Goal: Task Accomplishment & Management: Use online tool/utility

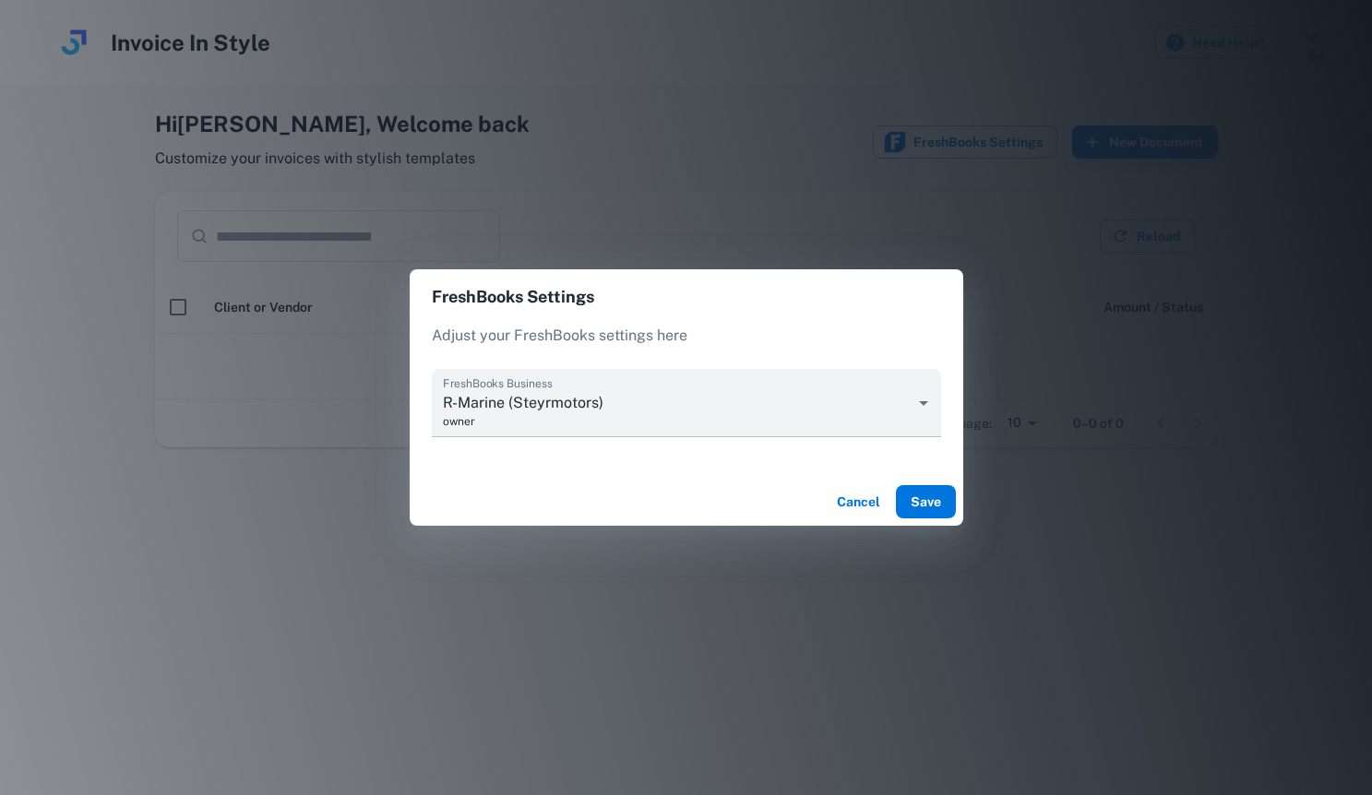
click at [920, 497] on button "Save" at bounding box center [926, 501] width 60 height 33
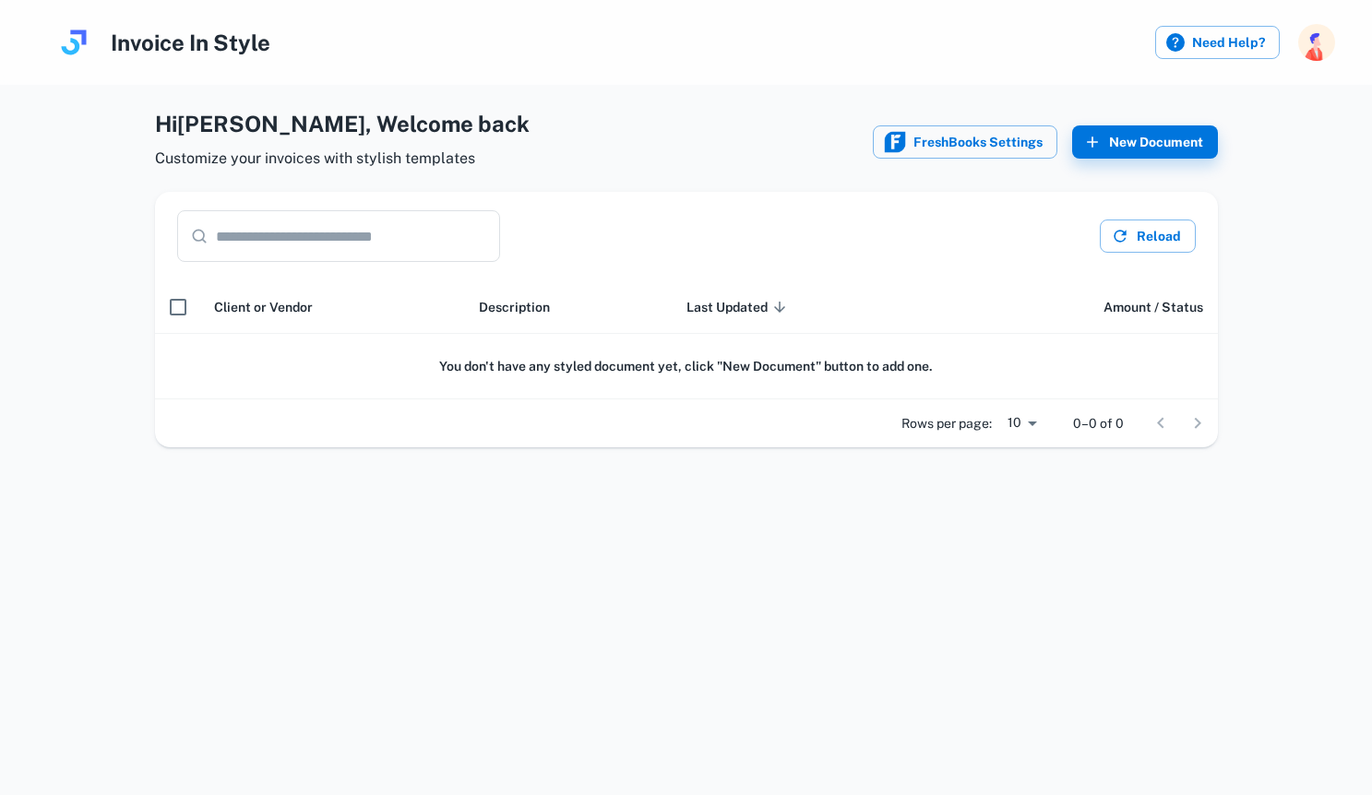
click at [156, 307] on th "scrollable content" at bounding box center [177, 306] width 44 height 53
click at [1176, 249] on button "Reload" at bounding box center [1147, 236] width 96 height 33
click at [1169, 137] on button "New Document" at bounding box center [1145, 141] width 146 height 33
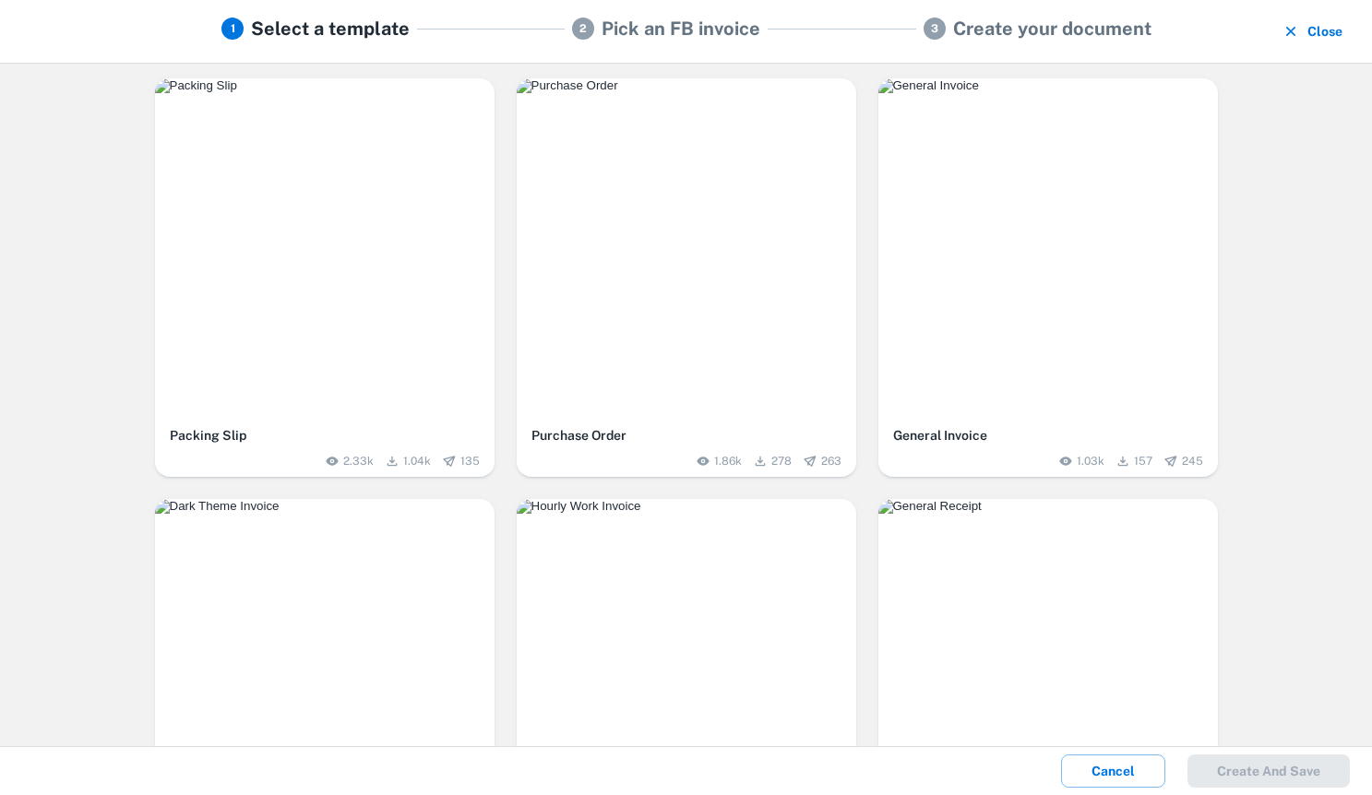
scroll to position [3, 0]
click at [692, 90] on img "button" at bounding box center [686, 83] width 339 height 15
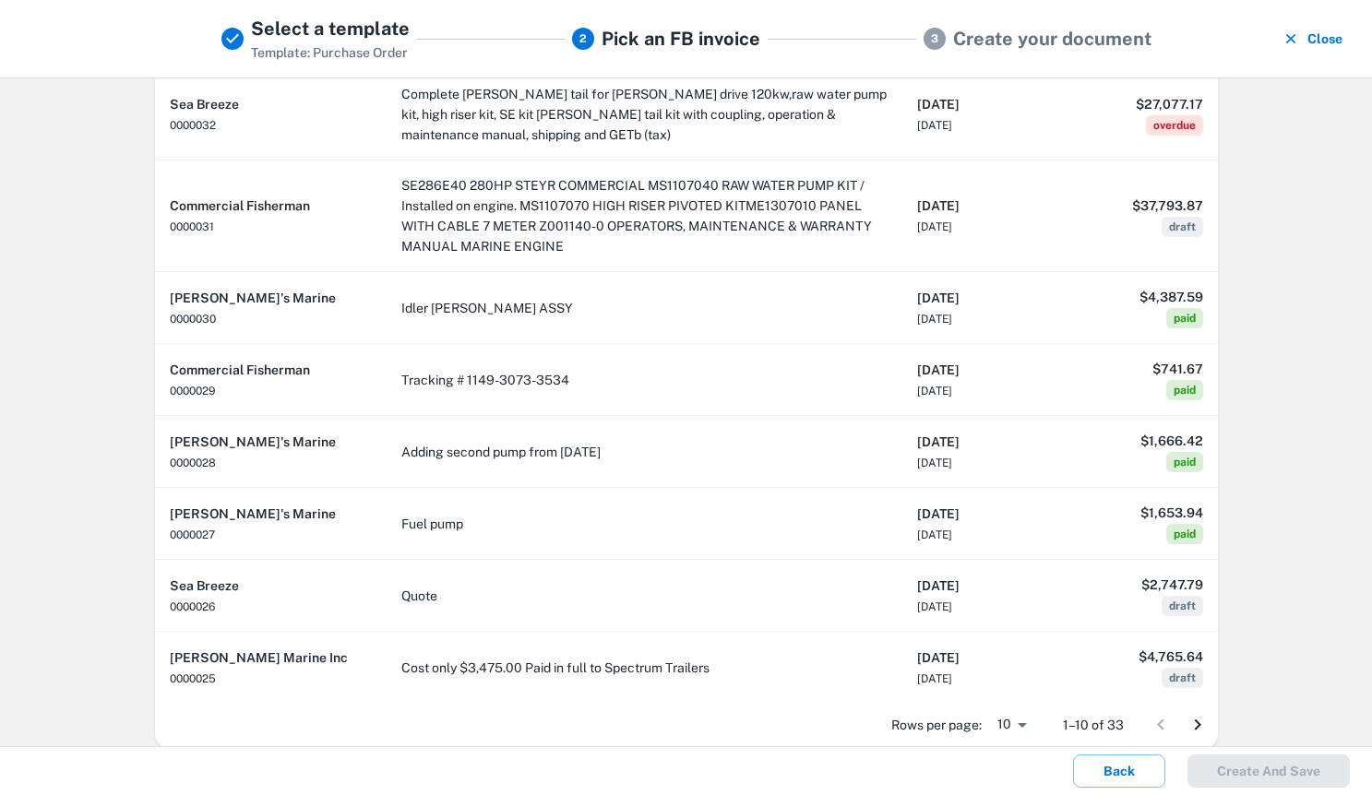
scroll to position [0, 0]
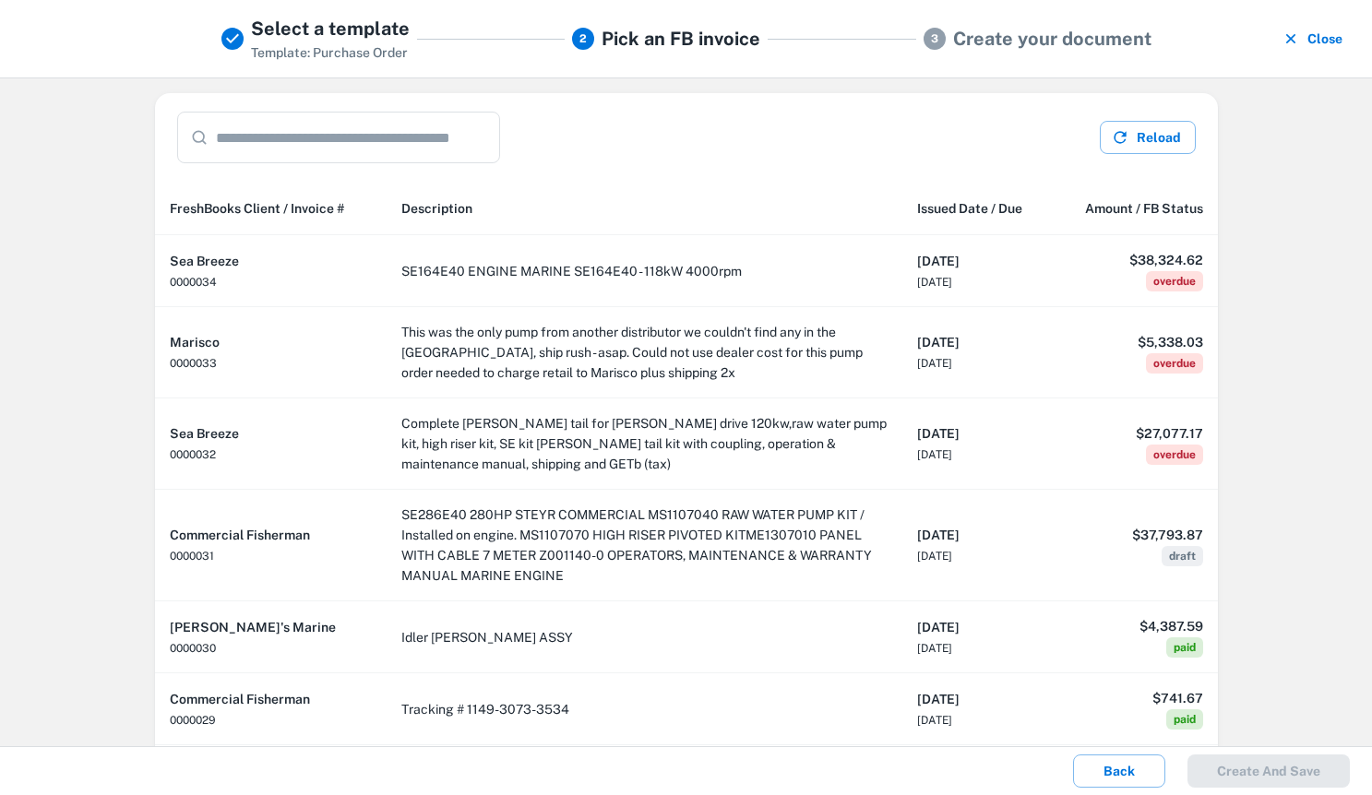
click at [1058, 37] on h5 "Create your document" at bounding box center [1052, 39] width 198 height 28
click at [1305, 49] on button "Close" at bounding box center [1314, 39] width 72 height 48
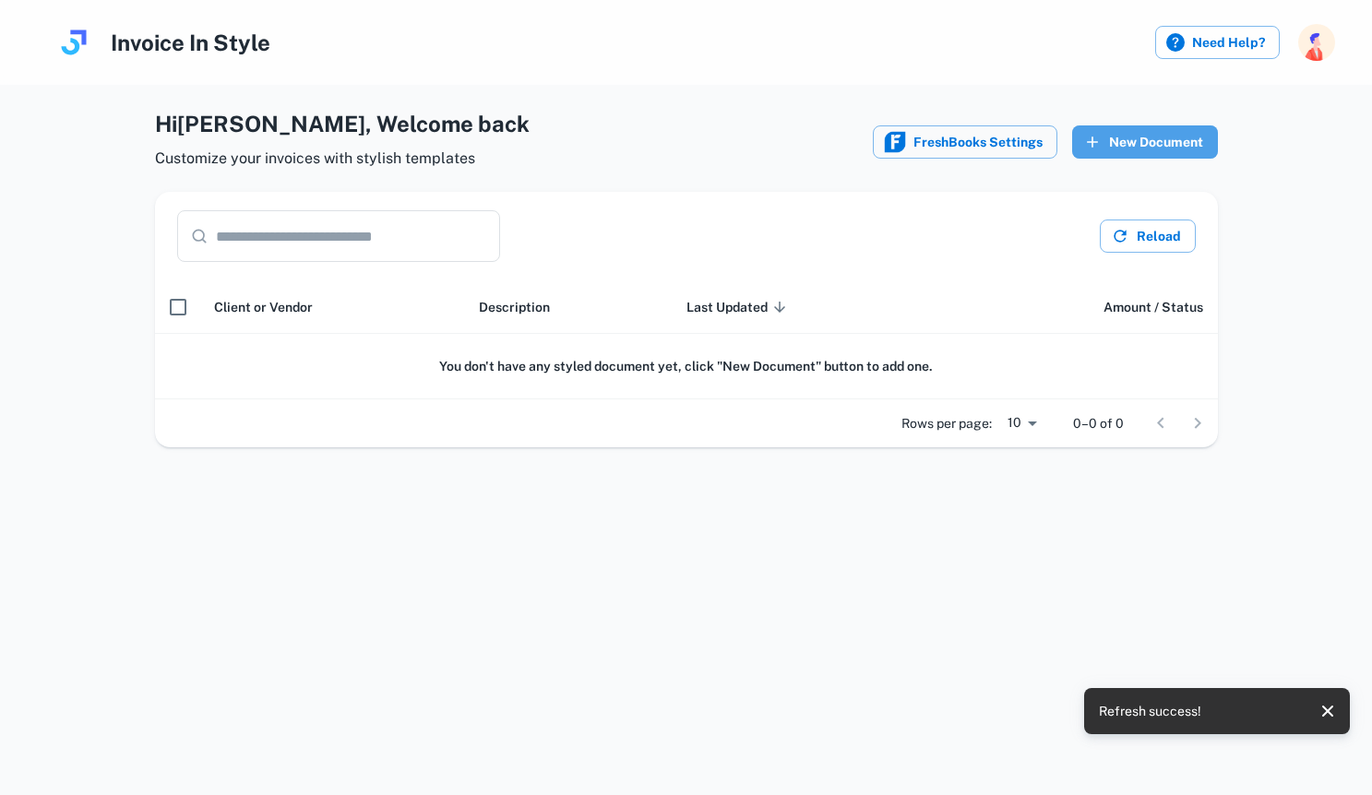
click at [1107, 135] on button "New Document" at bounding box center [1145, 141] width 146 height 33
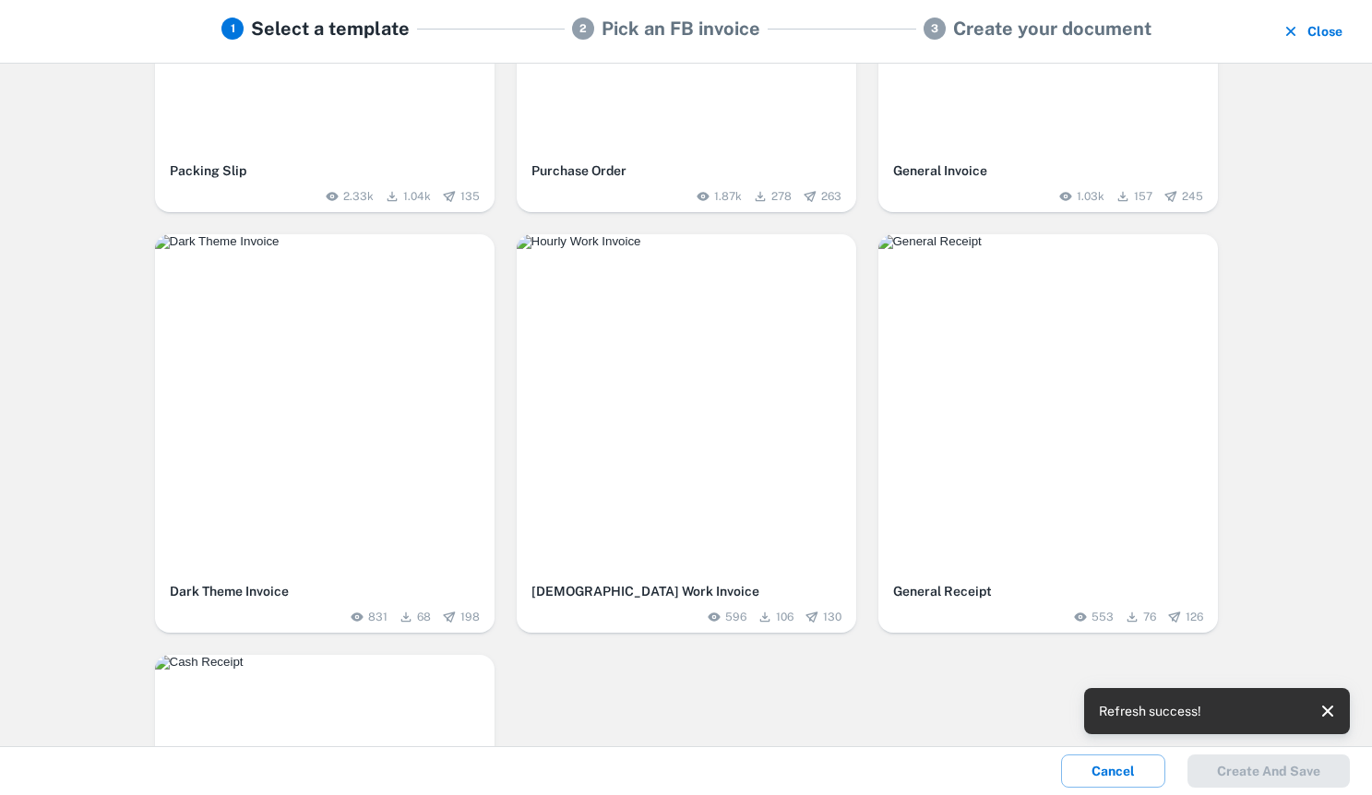
scroll to position [159, 0]
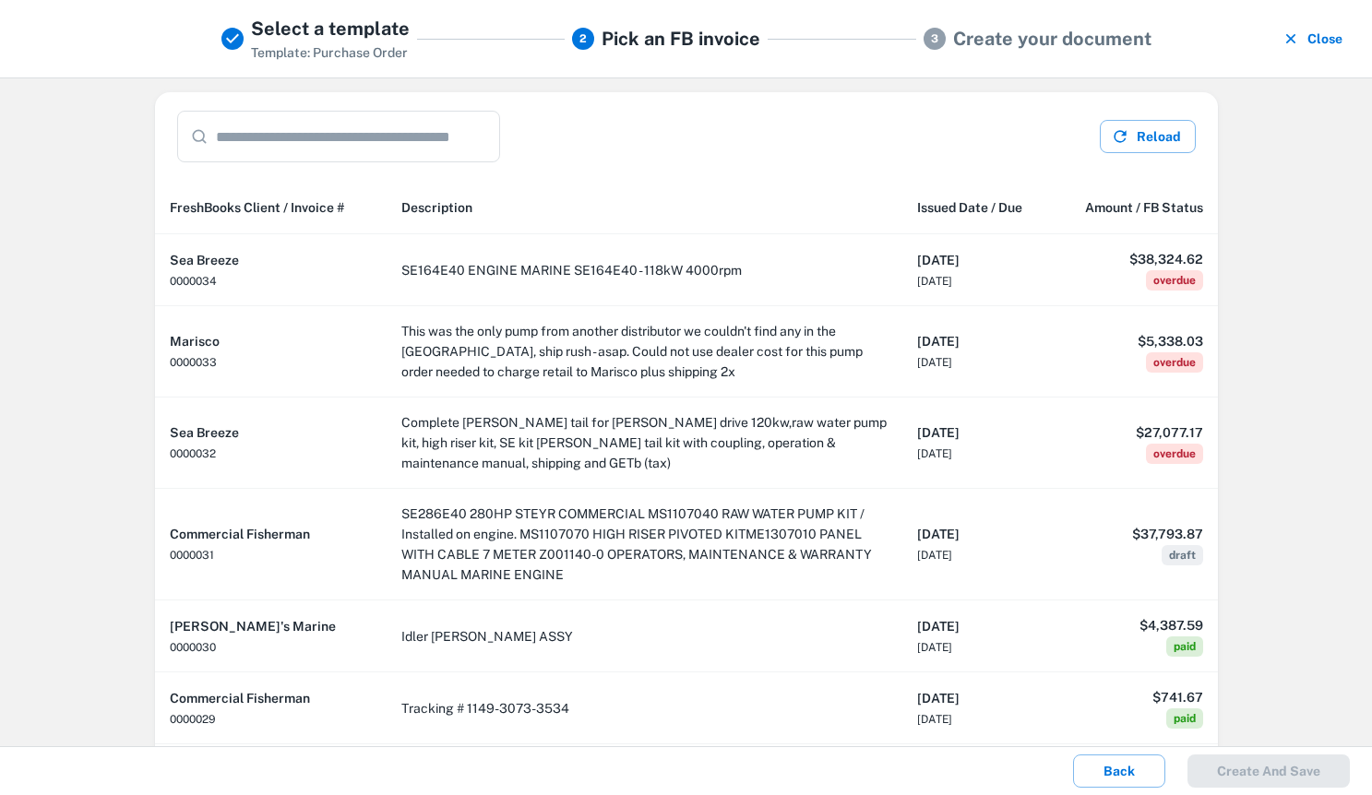
scroll to position [0, 0]
click at [315, 146] on input "text" at bounding box center [358, 138] width 284 height 52
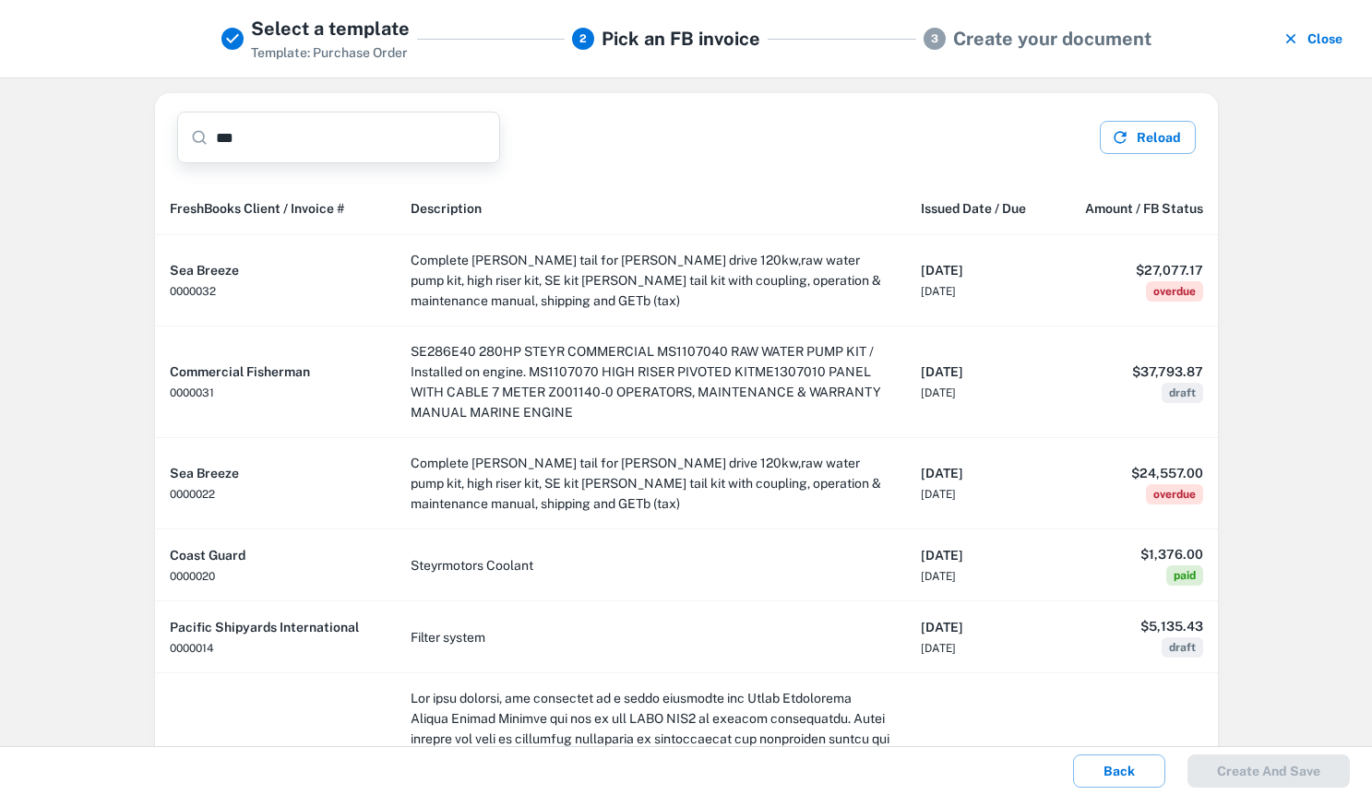
type input "***"
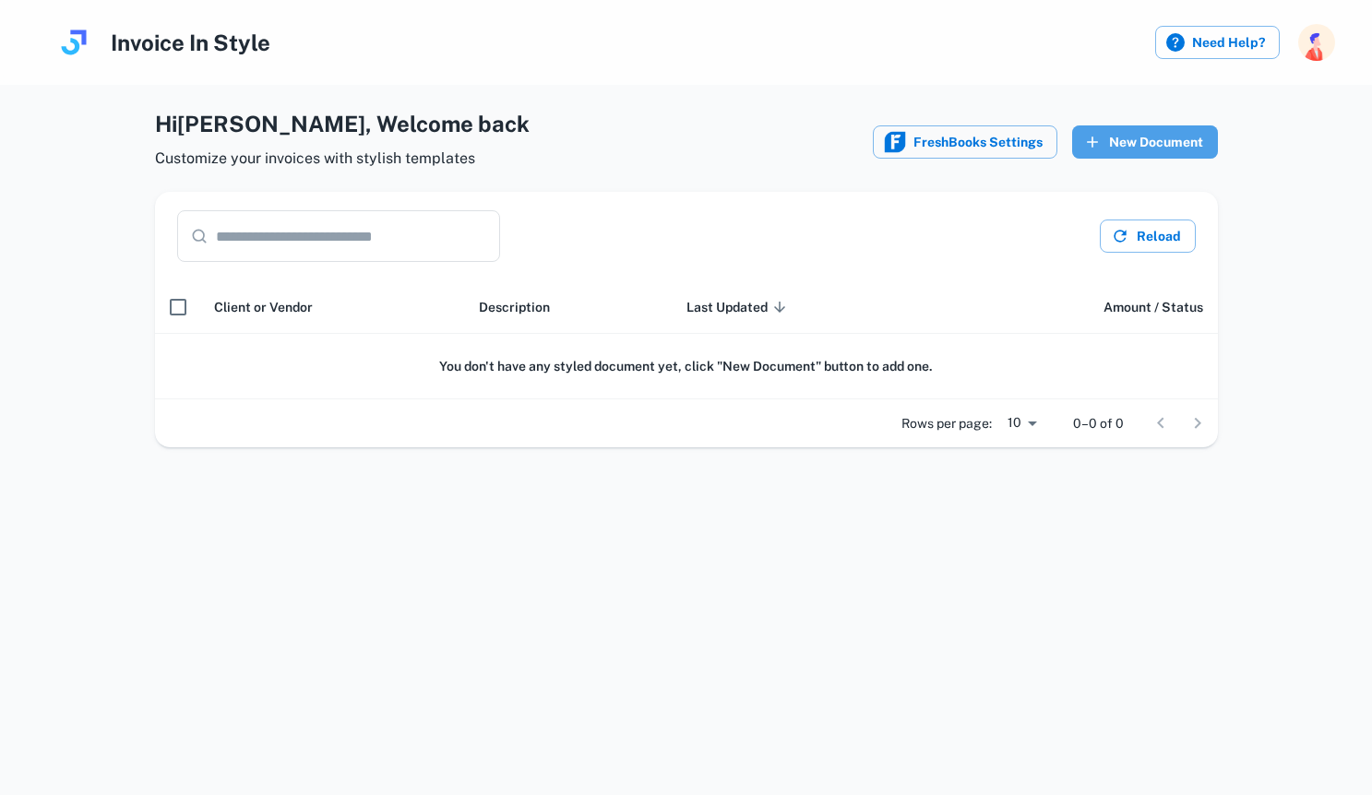
click at [1135, 137] on button "New Document" at bounding box center [1145, 141] width 146 height 33
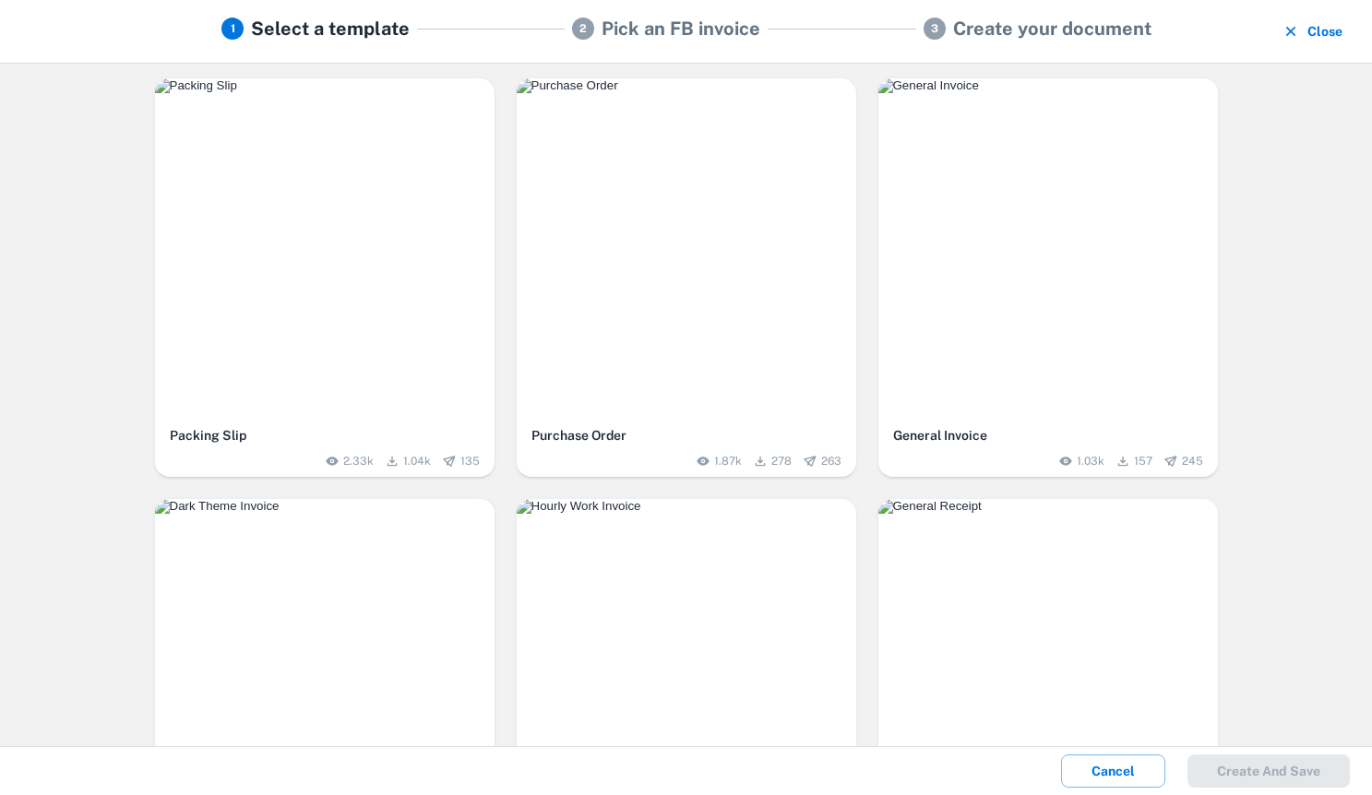
click at [610, 93] on img "button" at bounding box center [686, 85] width 339 height 15
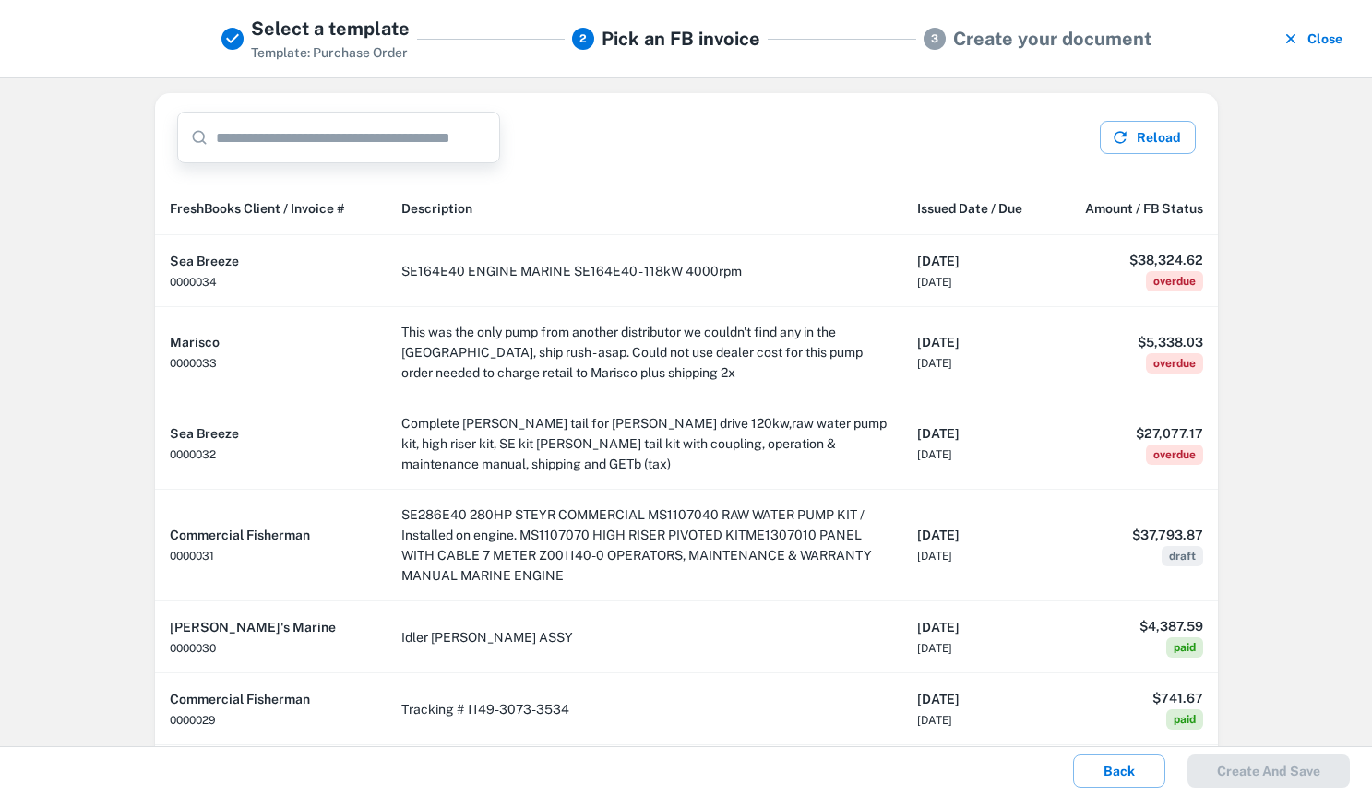
click at [345, 149] on input "text" at bounding box center [358, 138] width 284 height 52
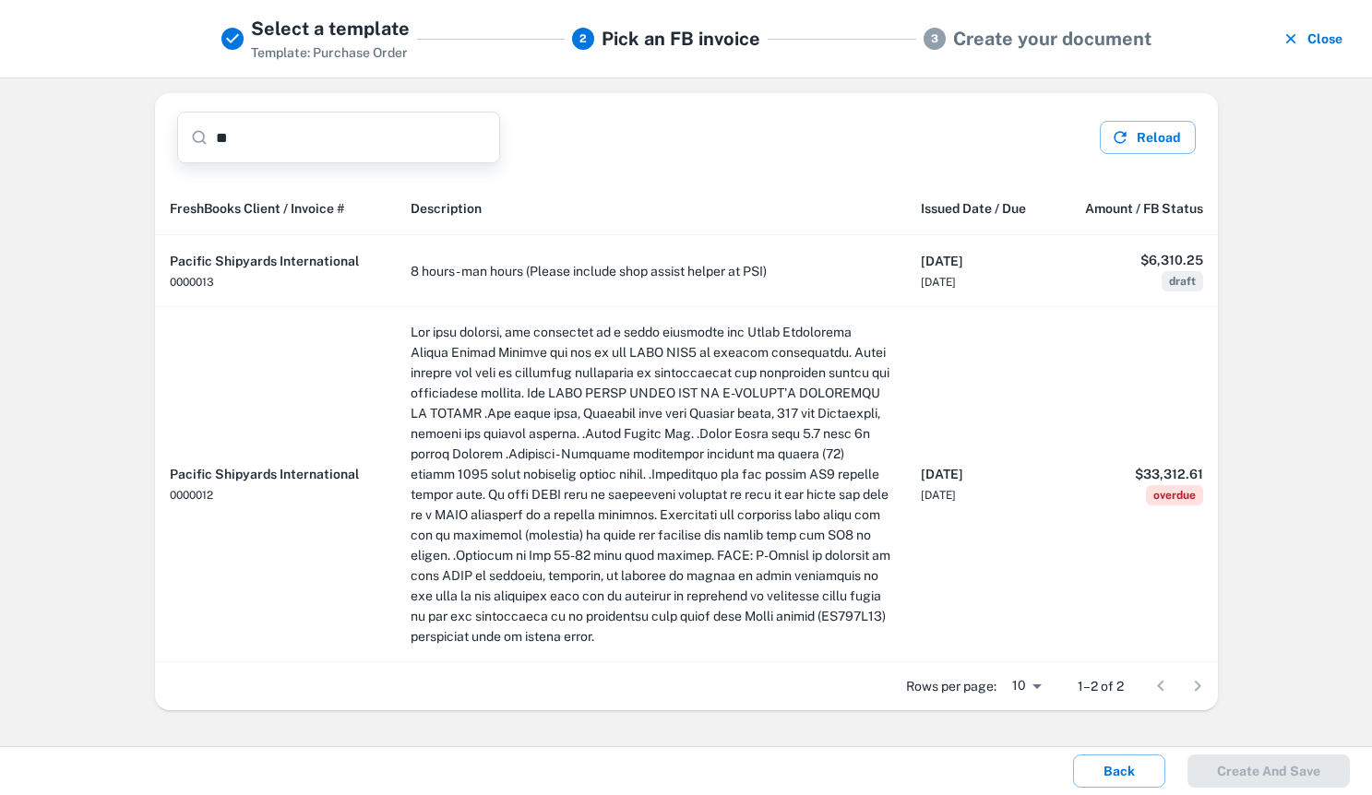
type input "*"
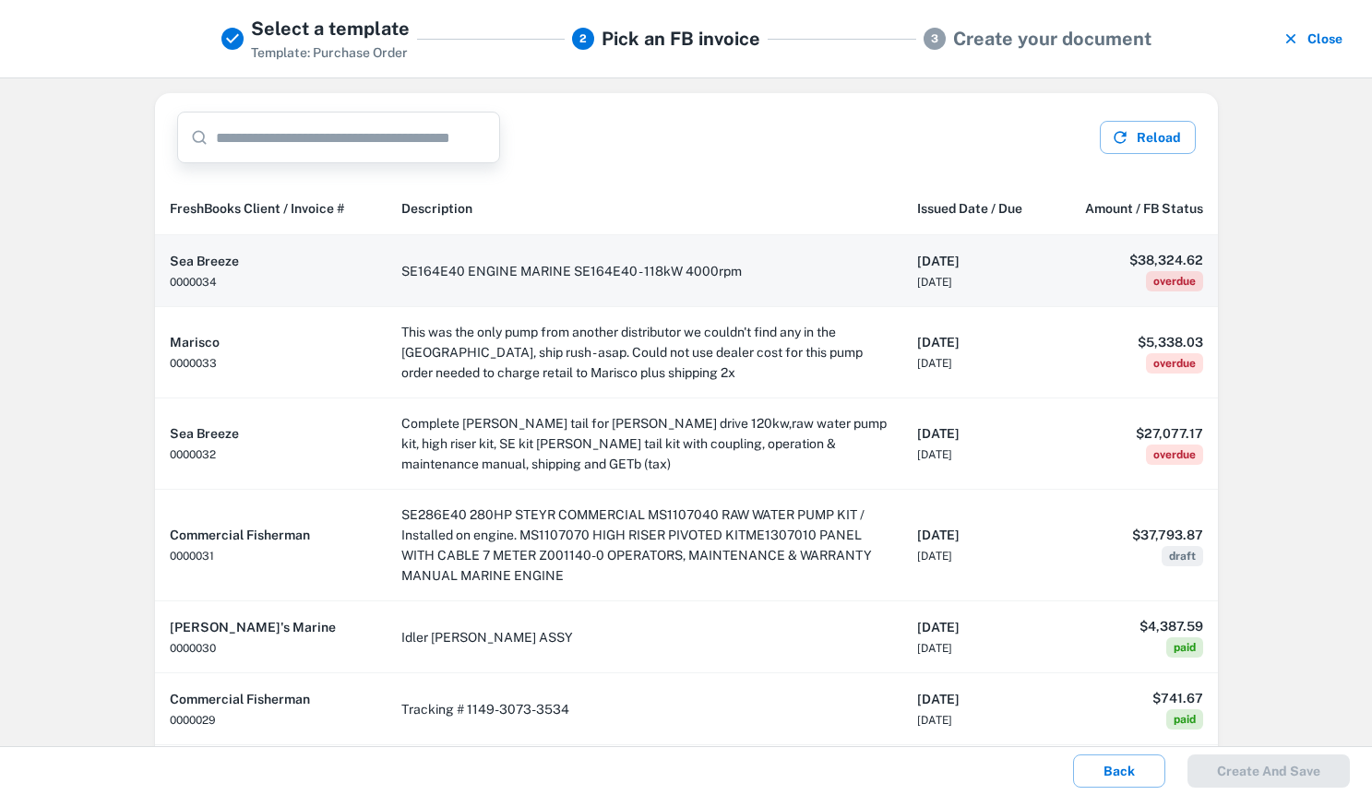
click at [591, 286] on td "SE164E40 ENGINE MARINE SE164E40 - 118kW 4000rpm" at bounding box center [644, 271] width 516 height 72
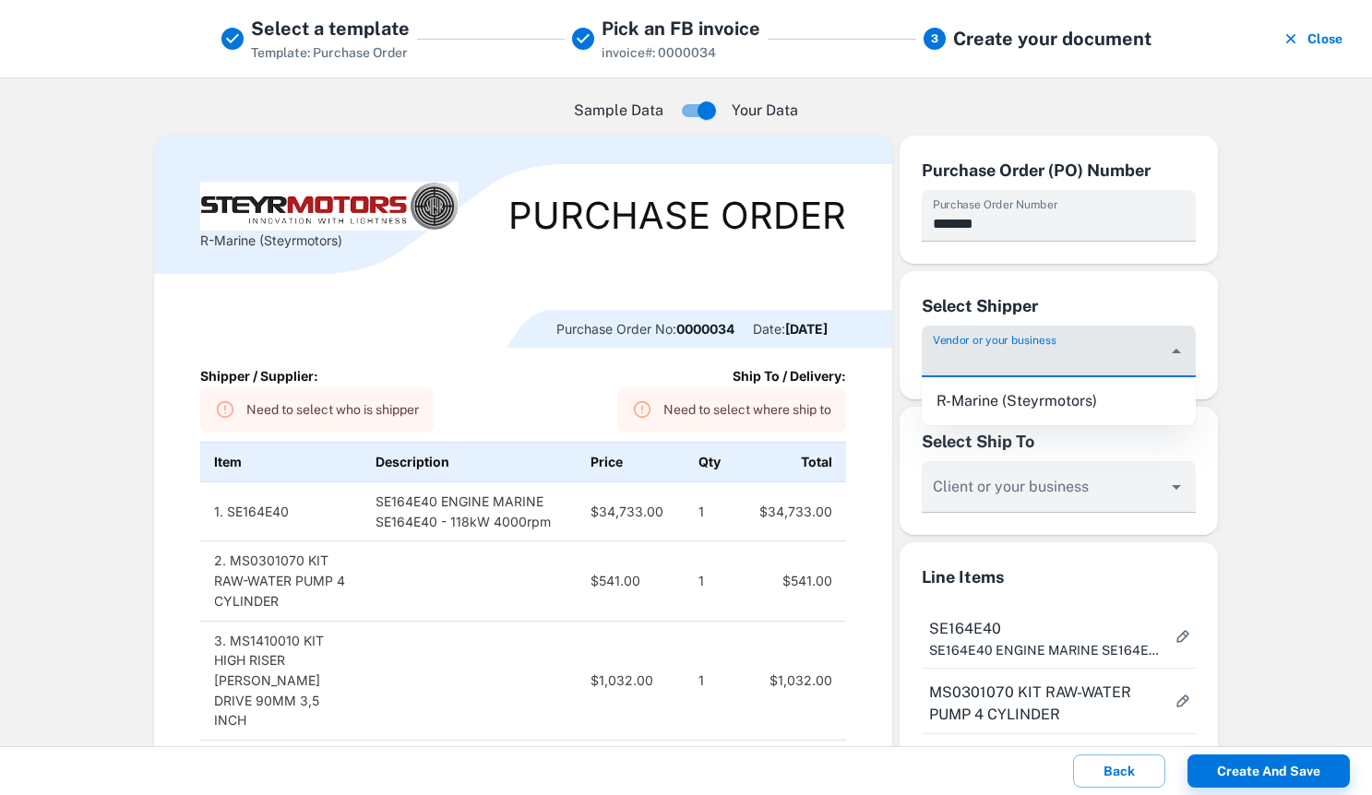
click at [1064, 366] on input "Vendor or your business" at bounding box center [1044, 360] width 231 height 34
click at [1130, 283] on div "Select Shipper Vendor or your business" at bounding box center [1058, 335] width 318 height 128
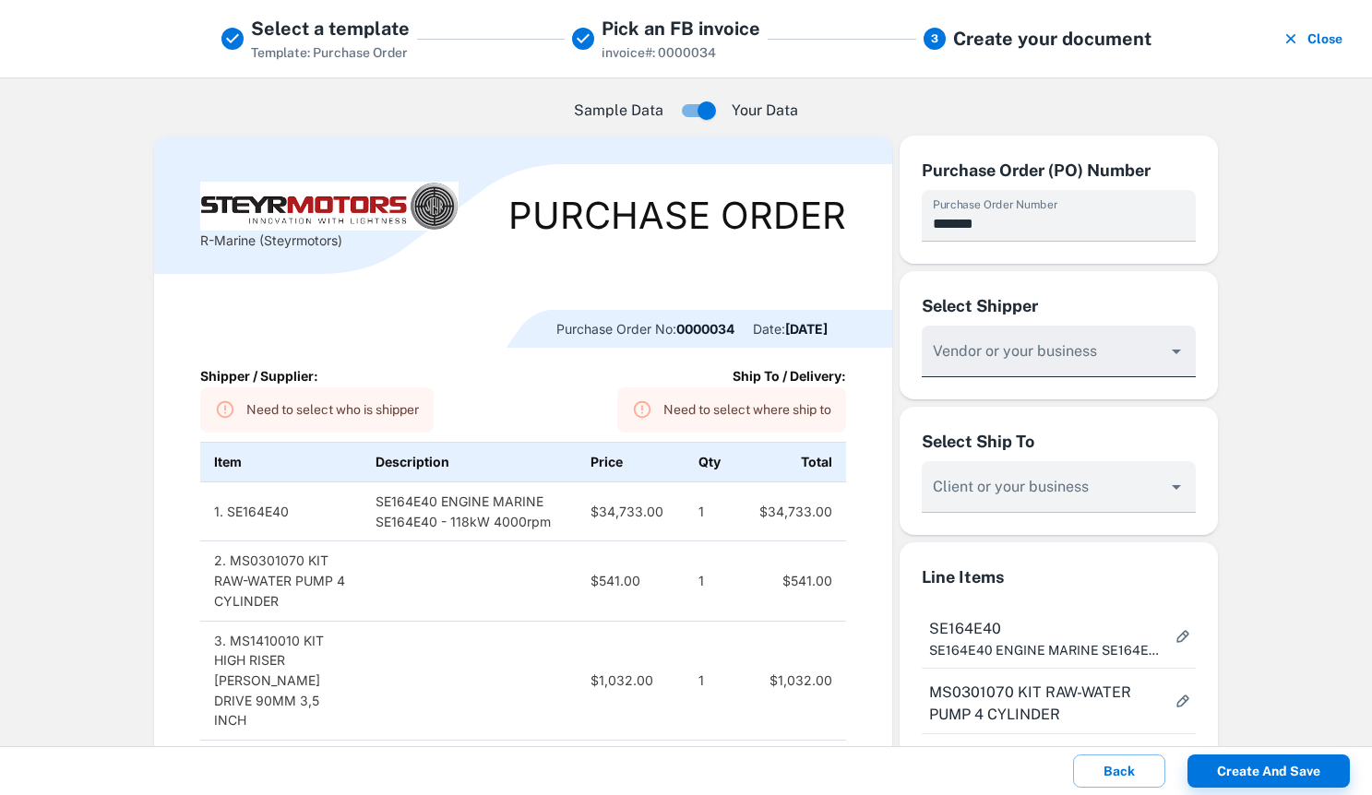
scroll to position [87, 0]
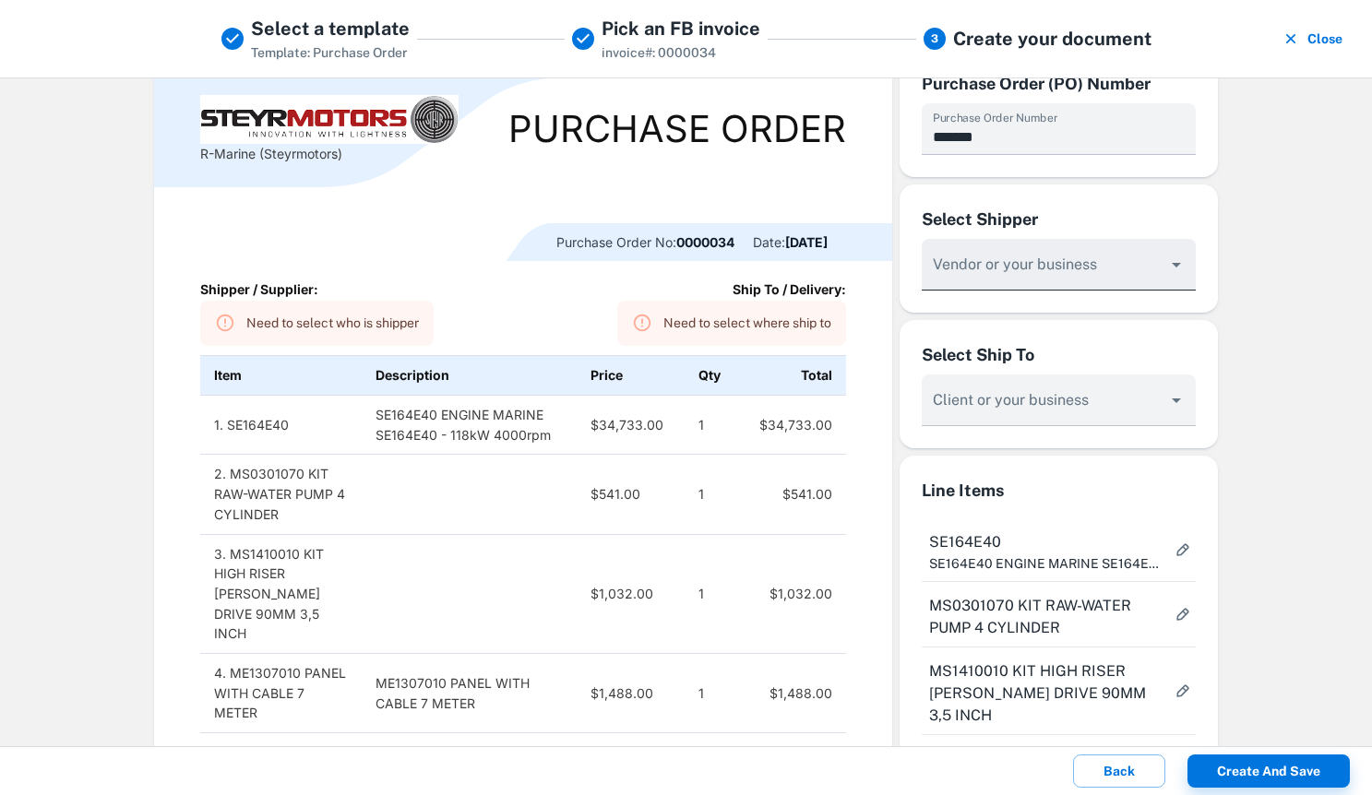
click at [1161, 262] on div at bounding box center [1058, 265] width 274 height 52
type input "**********"
click at [1028, 405] on input "Vendor or your business" at bounding box center [1044, 409] width 231 height 34
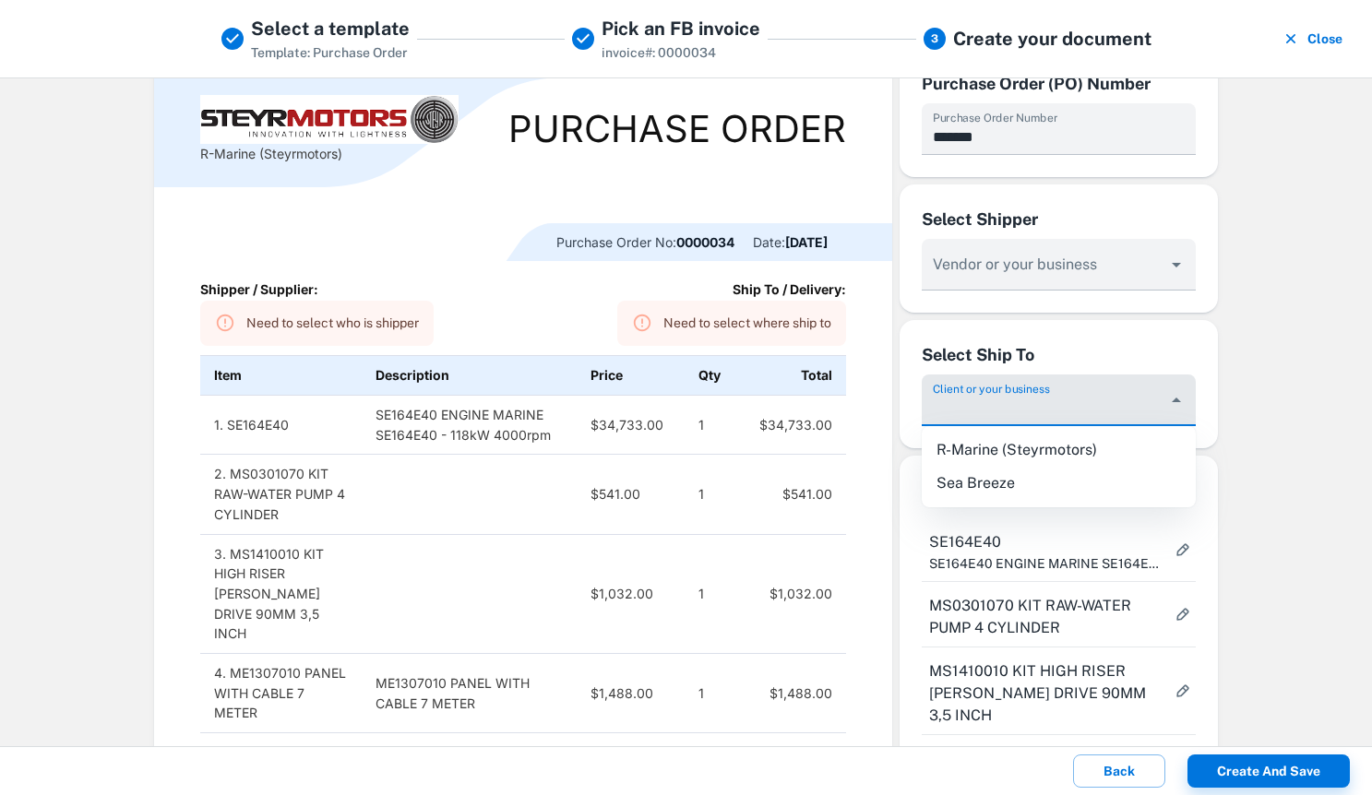
click at [1043, 455] on li "R-Marine (Steyrmotors)" at bounding box center [1058, 450] width 274 height 33
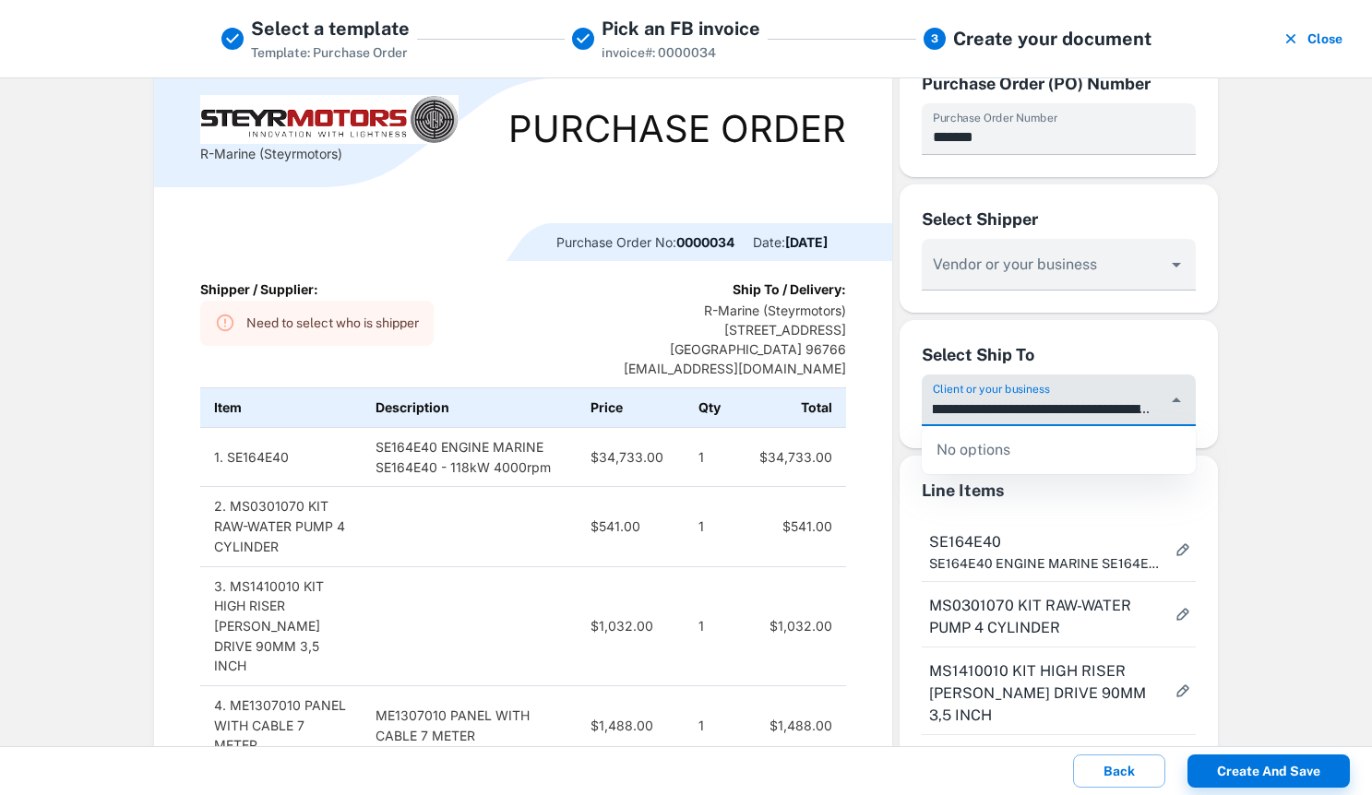
scroll to position [0, 77]
click at [1087, 417] on input "**********" at bounding box center [1044, 409] width 231 height 34
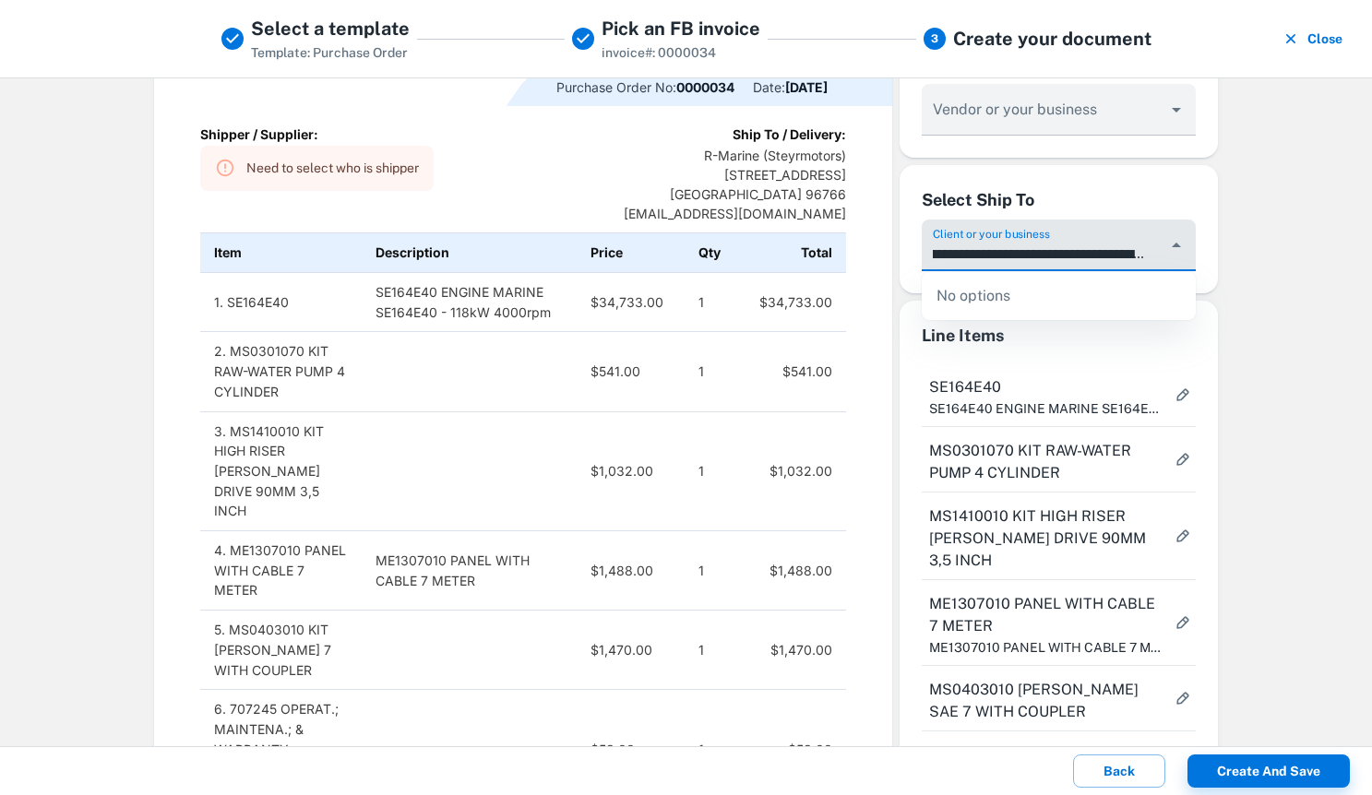
scroll to position [243, 0]
type input "**********"
click at [1175, 404] on button "more" at bounding box center [1182, 393] width 33 height 33
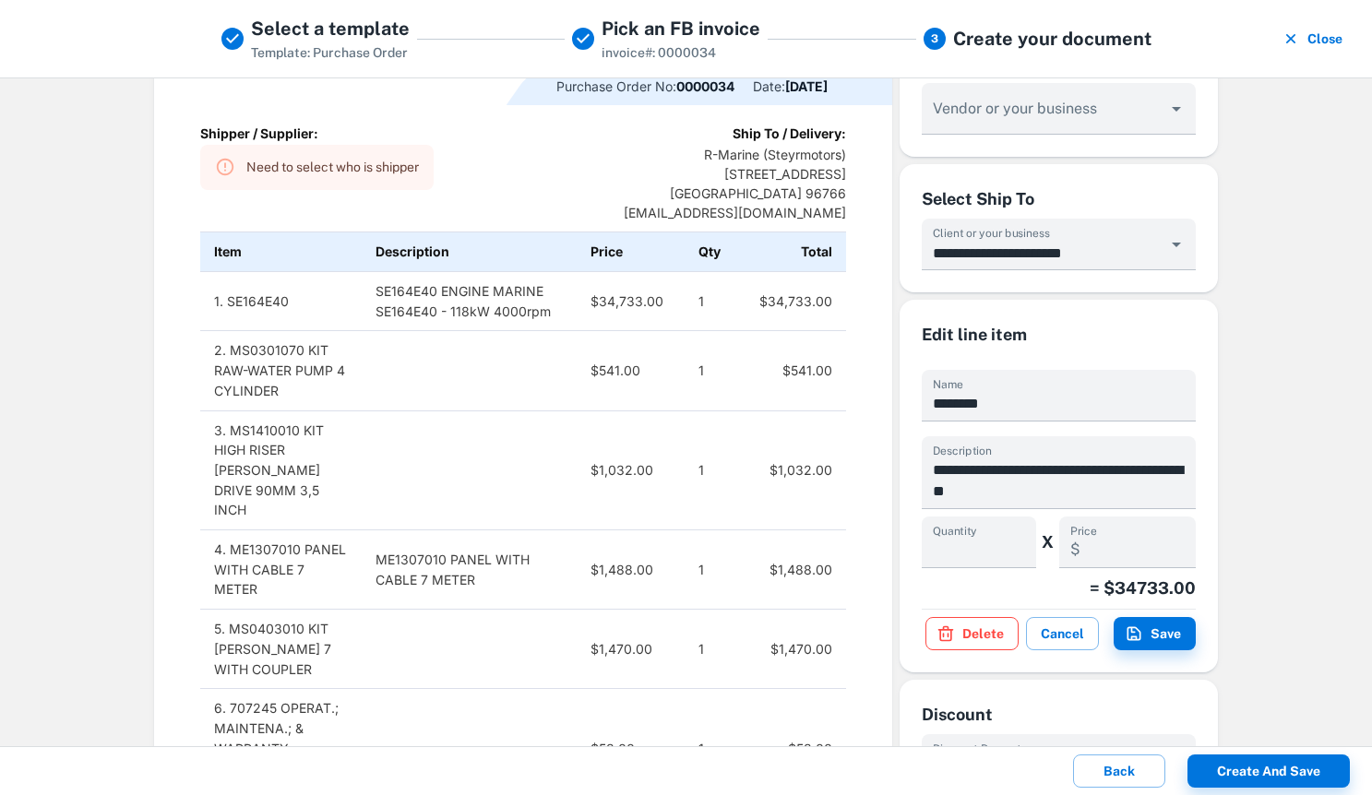
click at [969, 629] on button "Delete" at bounding box center [971, 633] width 93 height 33
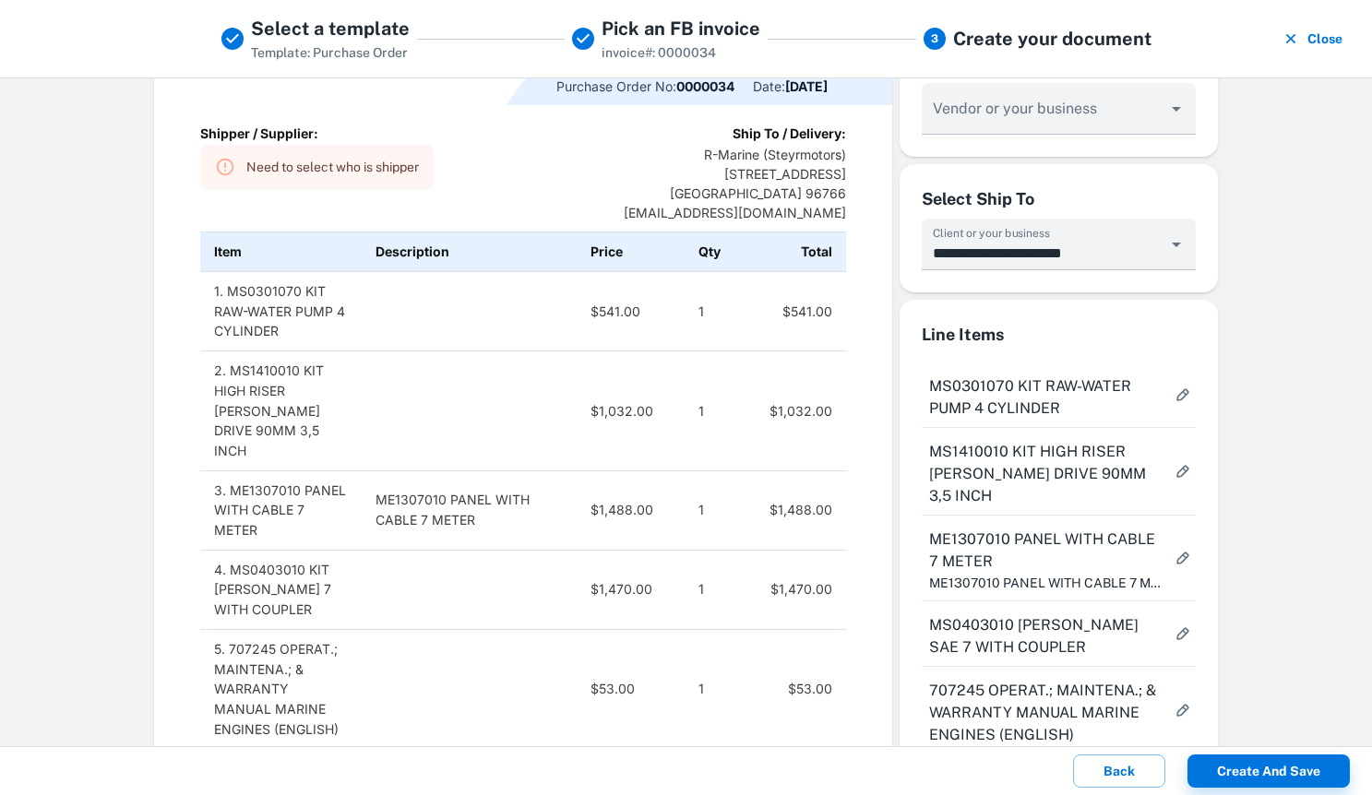
click at [1083, 374] on div "MS0301070 KIT RAW-WATER PUMP 4 CYLINDER" at bounding box center [1058, 394] width 274 height 65
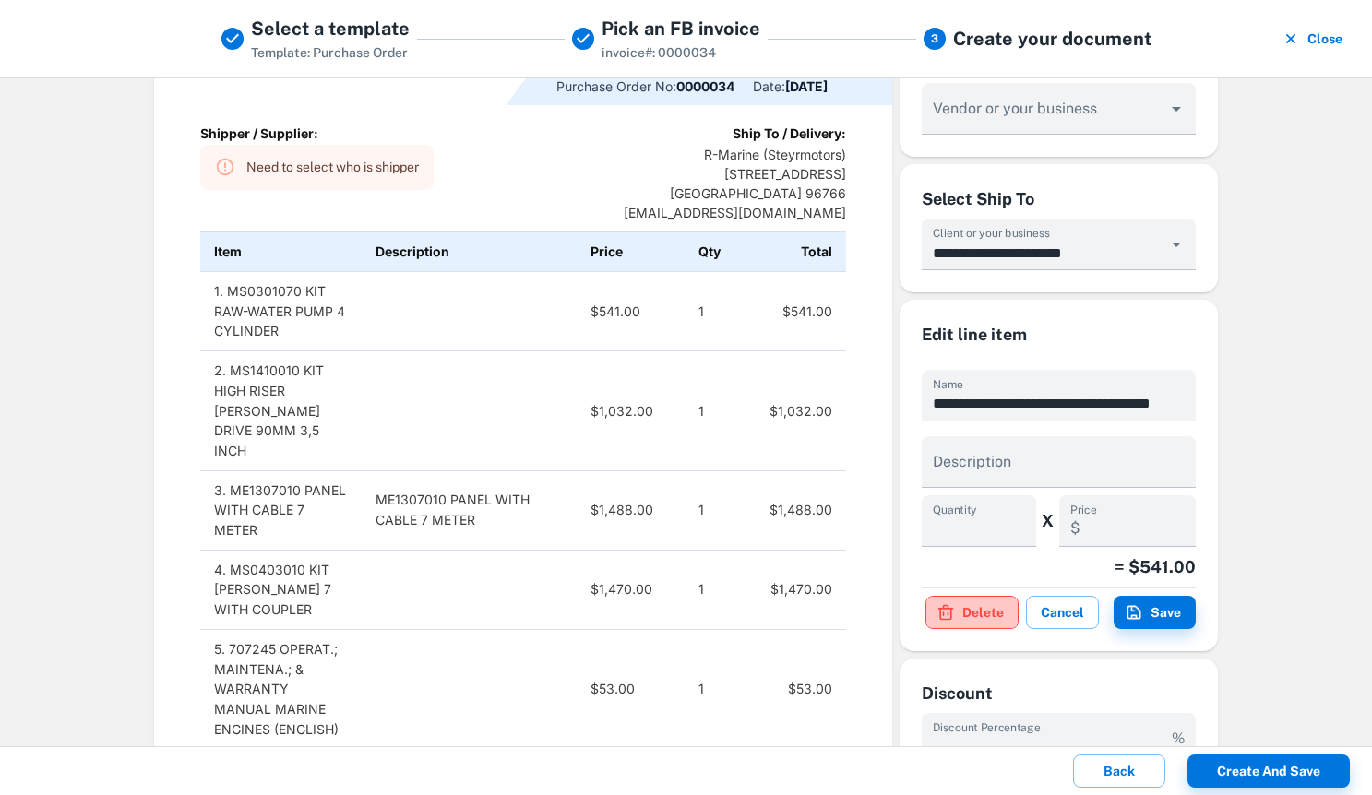
click at [995, 600] on button "Delete" at bounding box center [971, 612] width 93 height 33
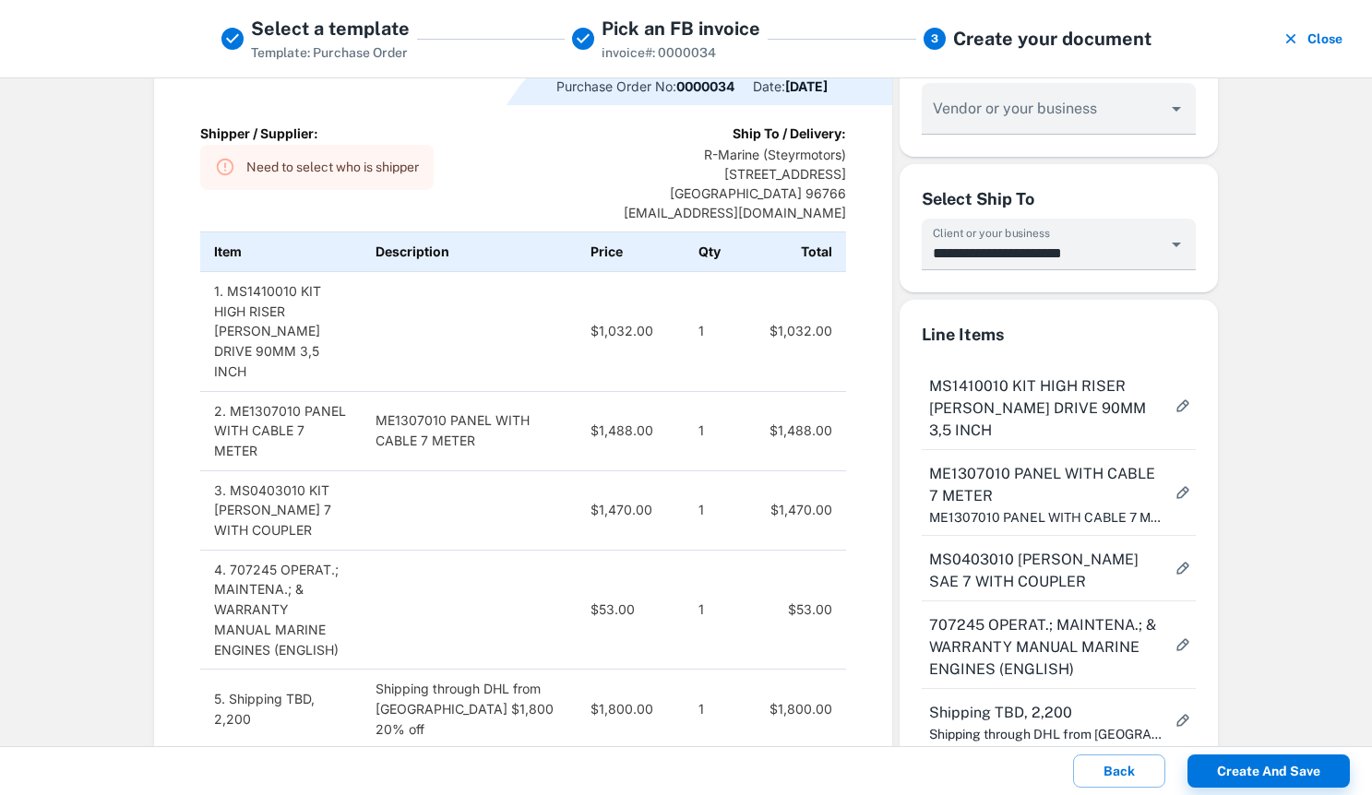
click at [1171, 395] on button "more" at bounding box center [1182, 405] width 33 height 33
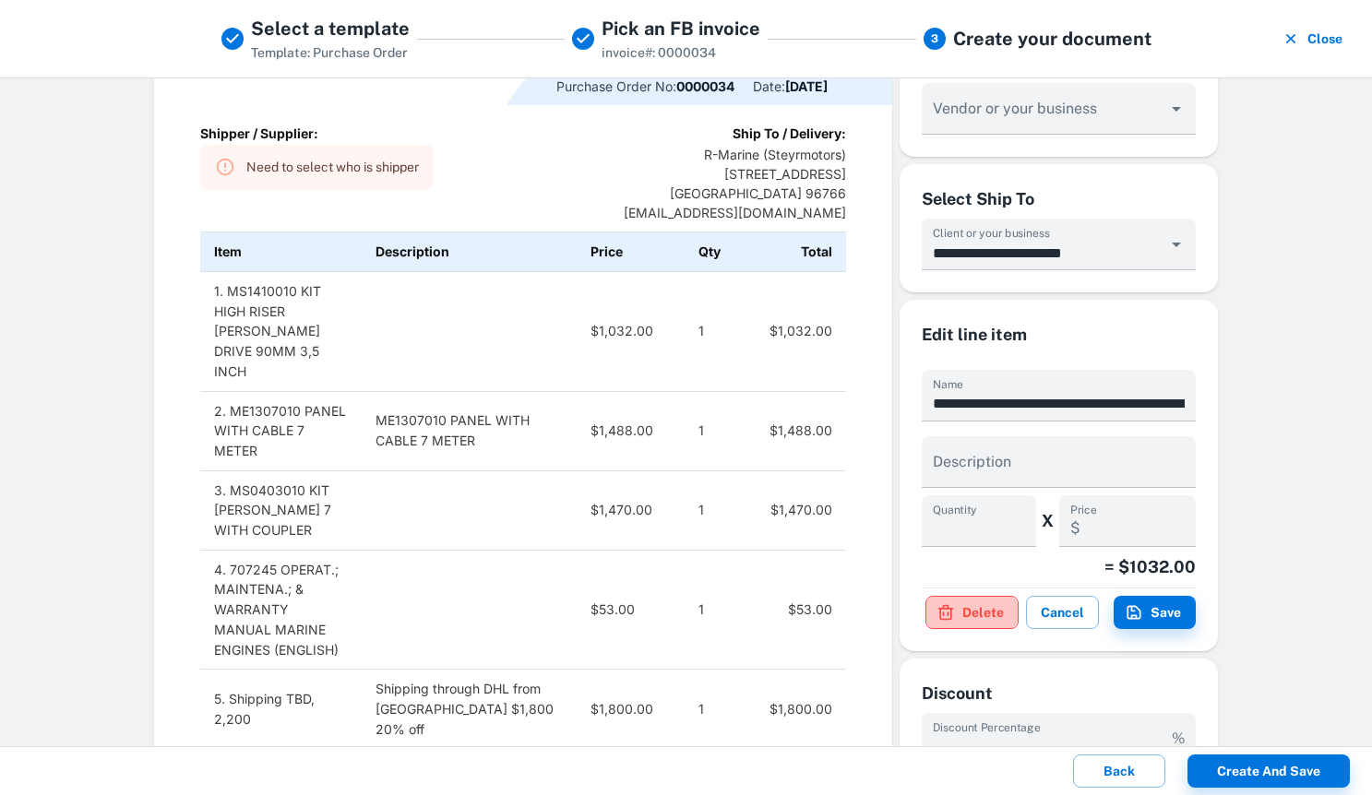
click at [980, 614] on button "Delete" at bounding box center [971, 612] width 93 height 33
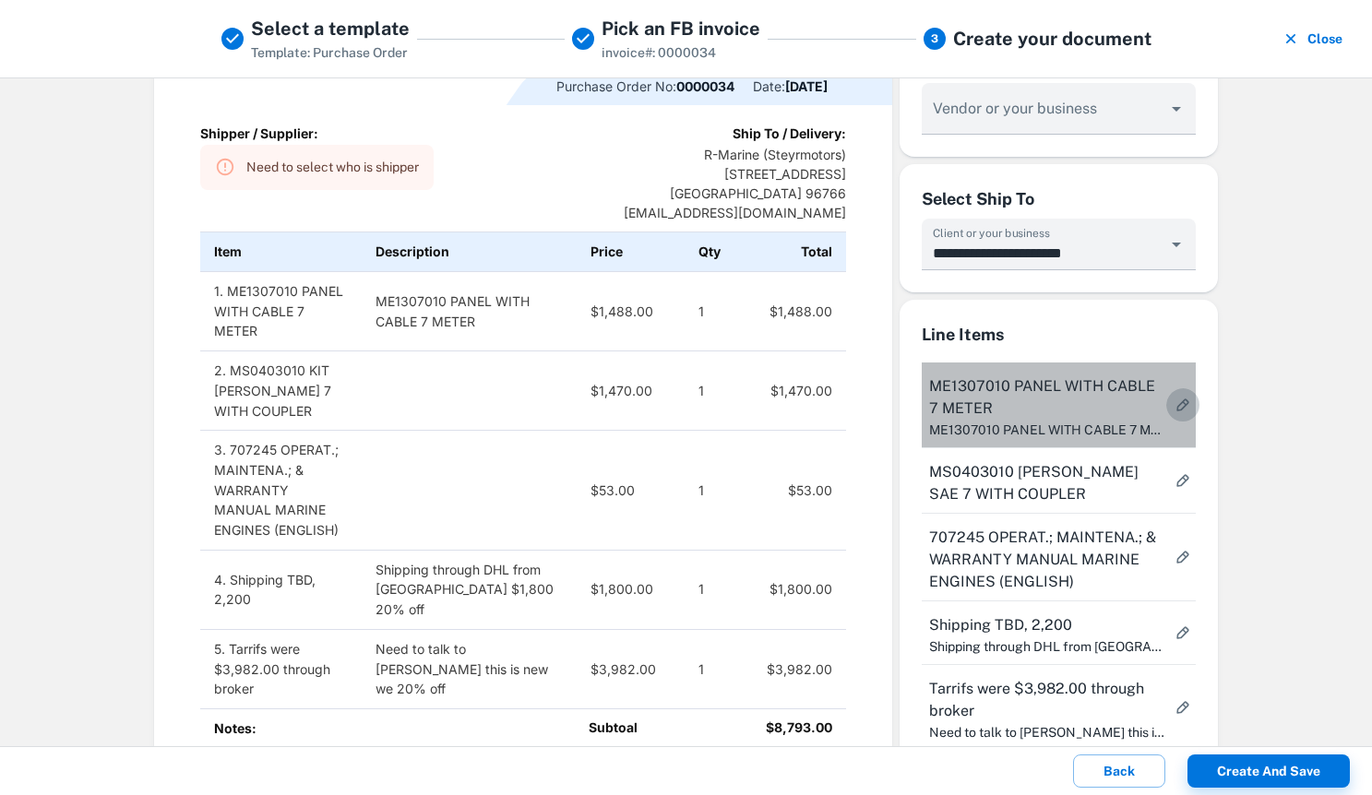
click at [1180, 407] on icon "more" at bounding box center [1182, 405] width 18 height 18
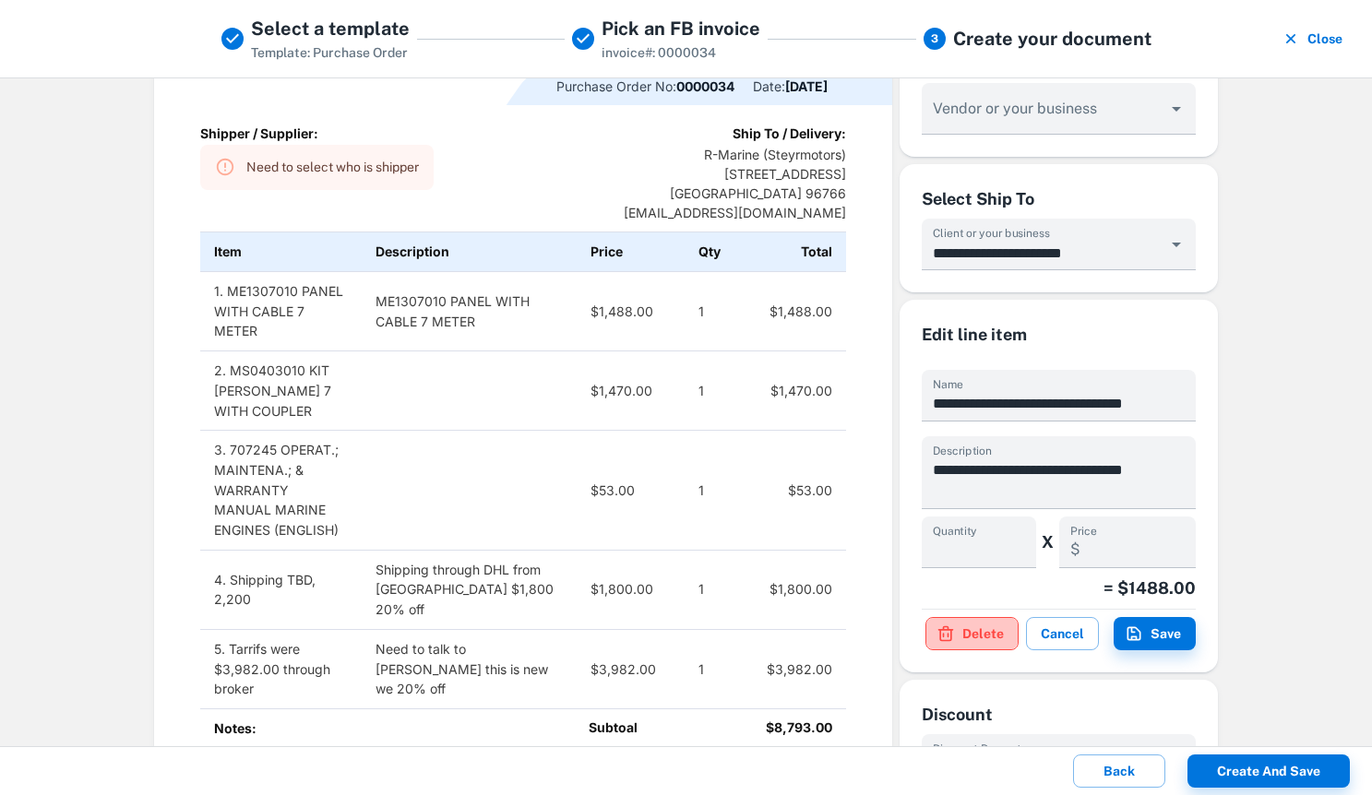
click at [1001, 626] on button "Delete" at bounding box center [971, 633] width 93 height 33
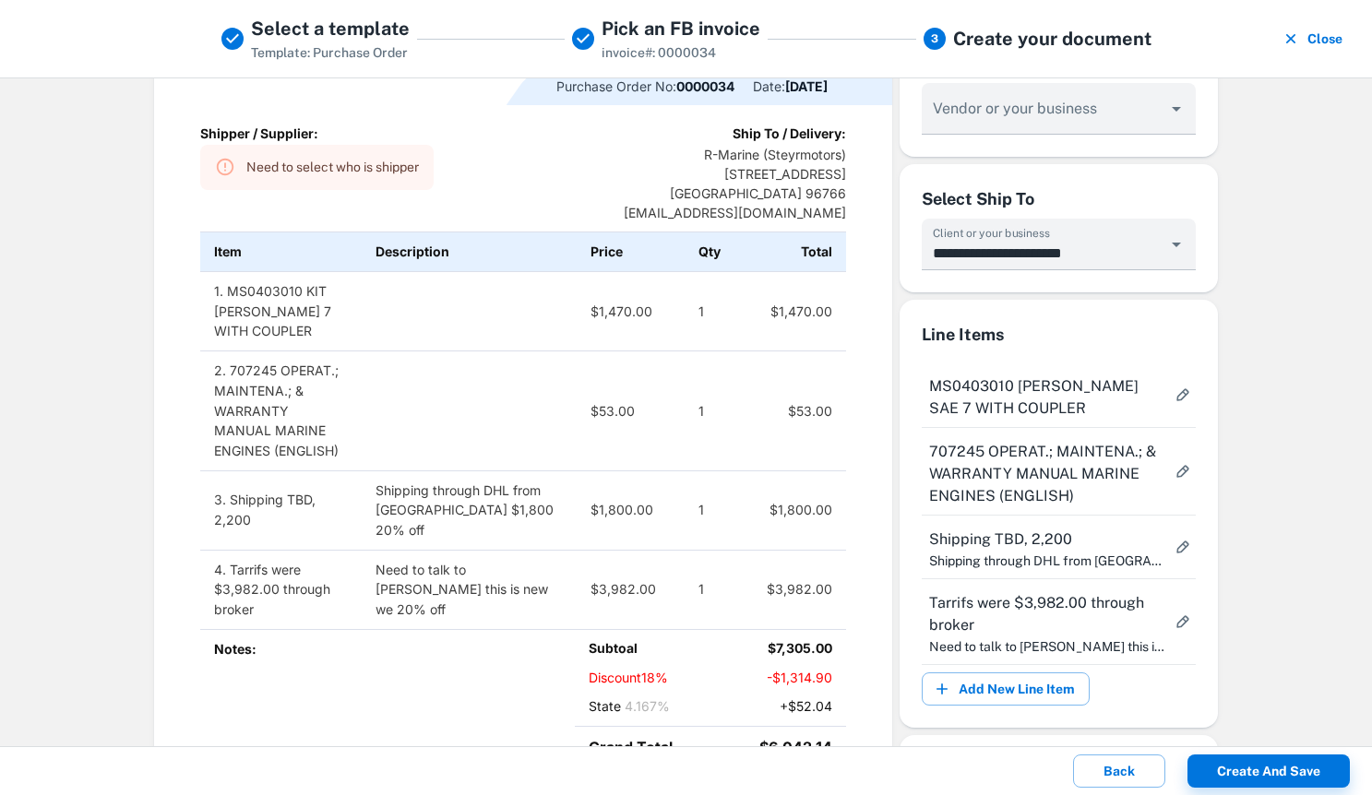
click at [1174, 400] on icon "more" at bounding box center [1182, 395] width 18 height 18
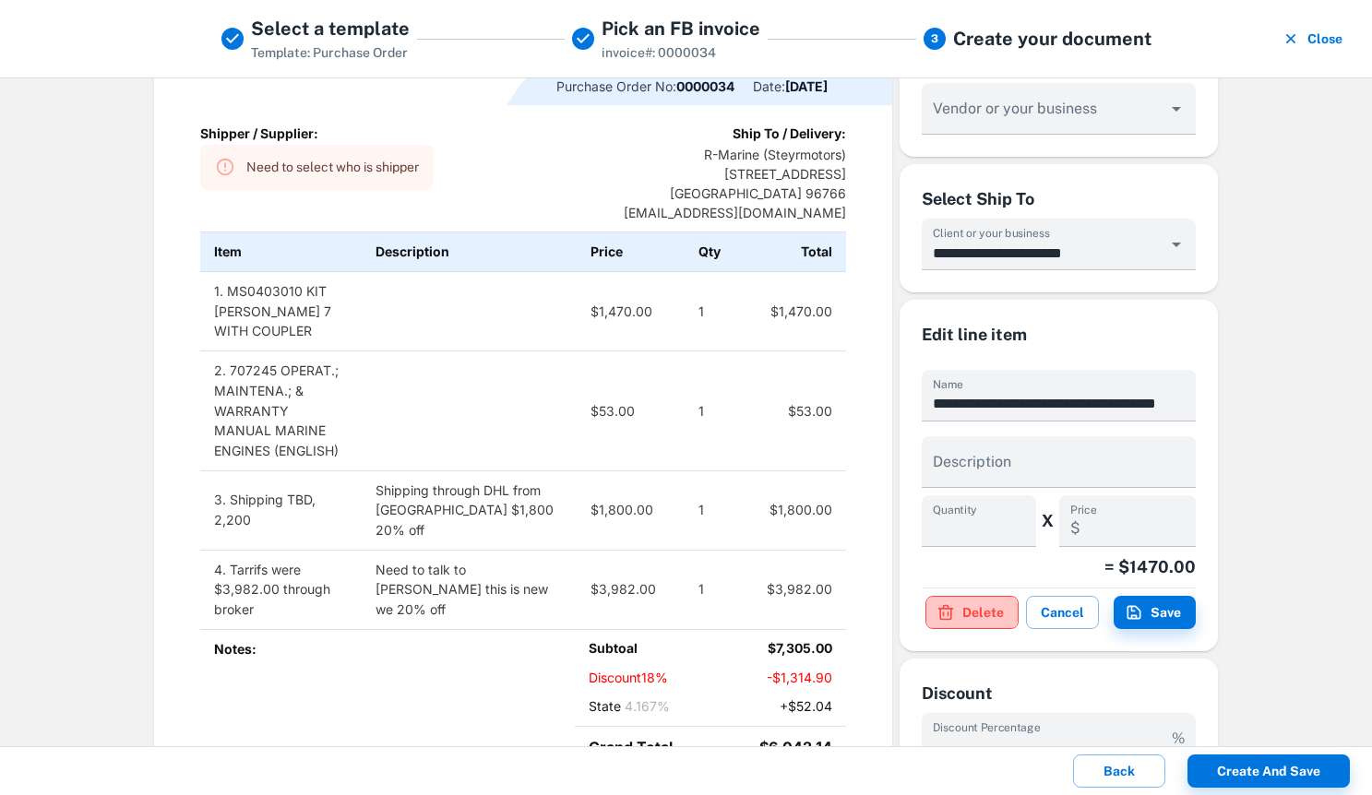
click at [989, 606] on button "Delete" at bounding box center [971, 612] width 93 height 33
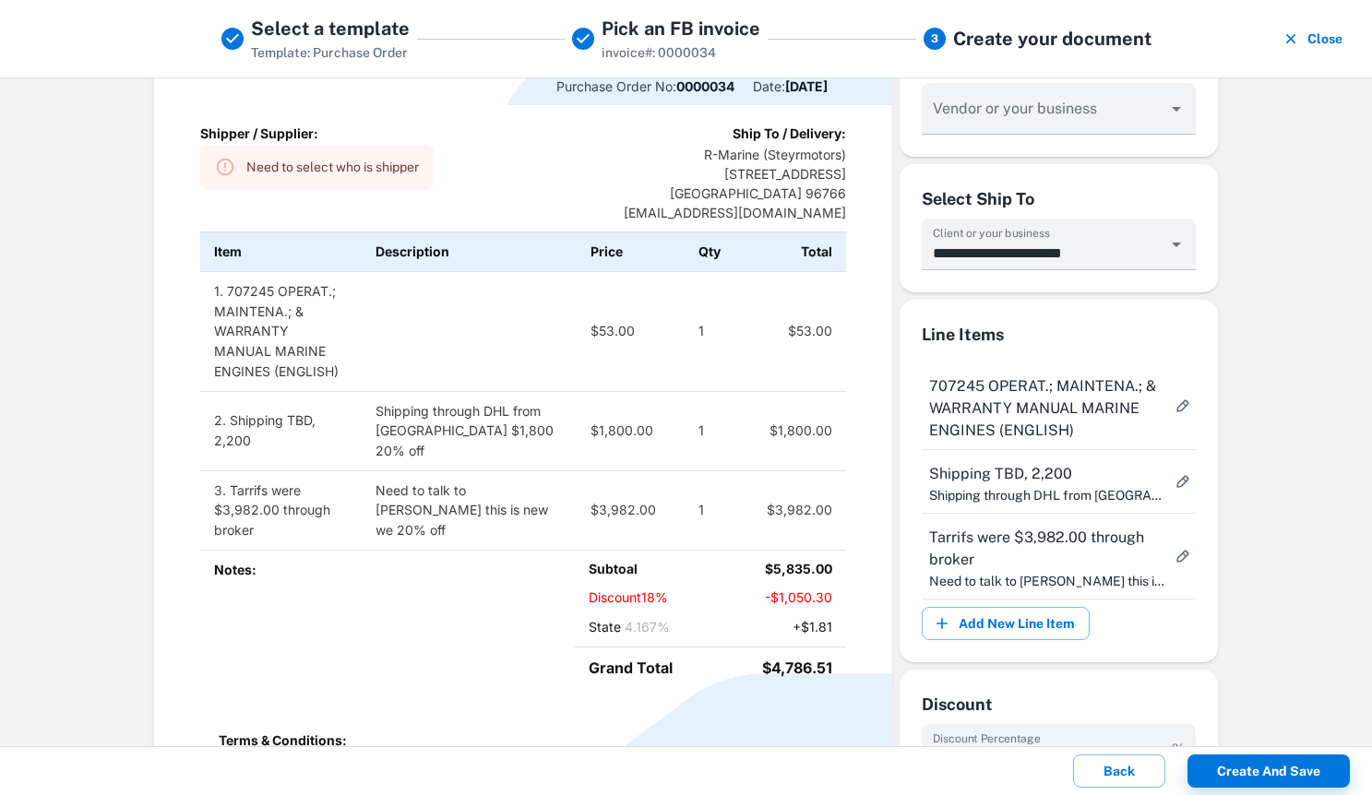
click at [1180, 397] on icon "more" at bounding box center [1182, 406] width 18 height 18
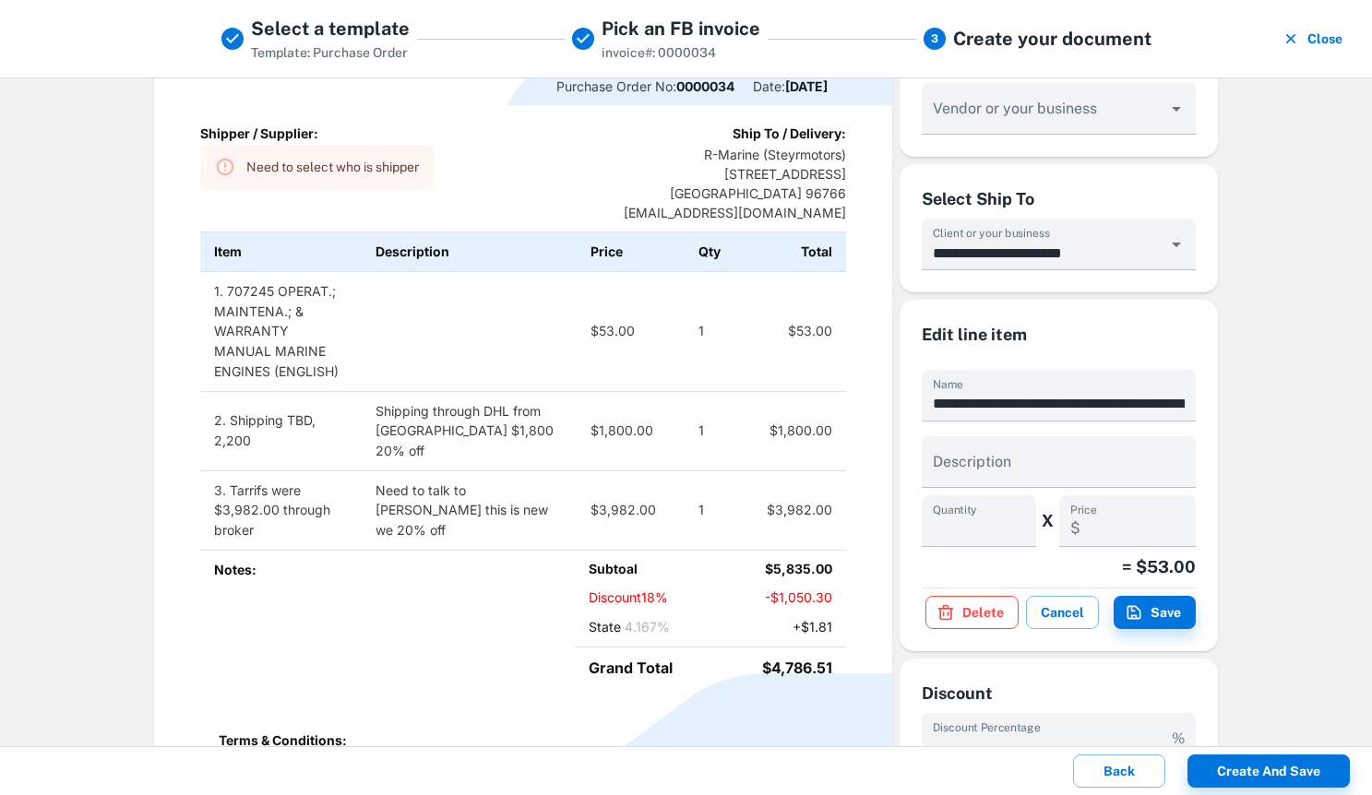
click at [960, 607] on button "Delete" at bounding box center [971, 612] width 93 height 33
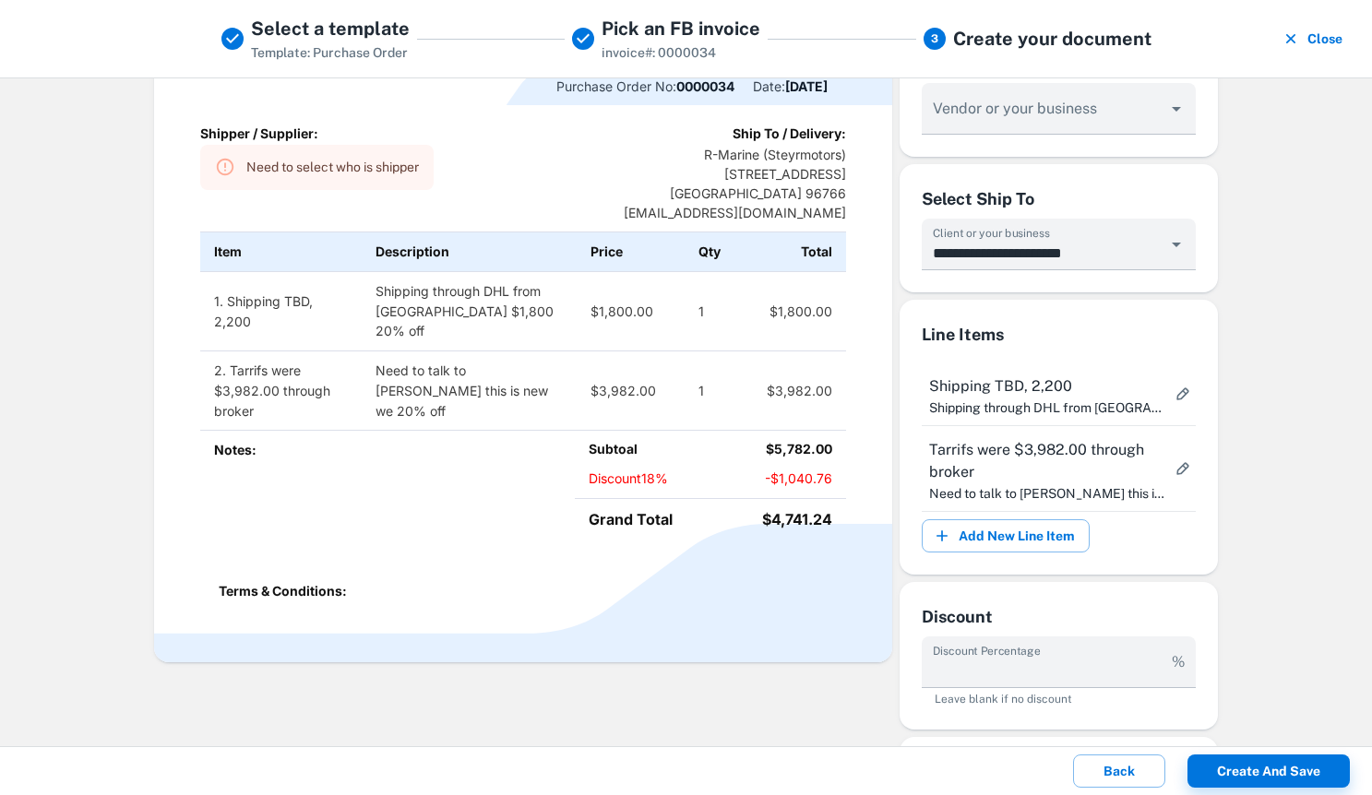
click at [1162, 380] on span "Shipping TBD, 2,200" at bounding box center [1047, 386] width 237 height 22
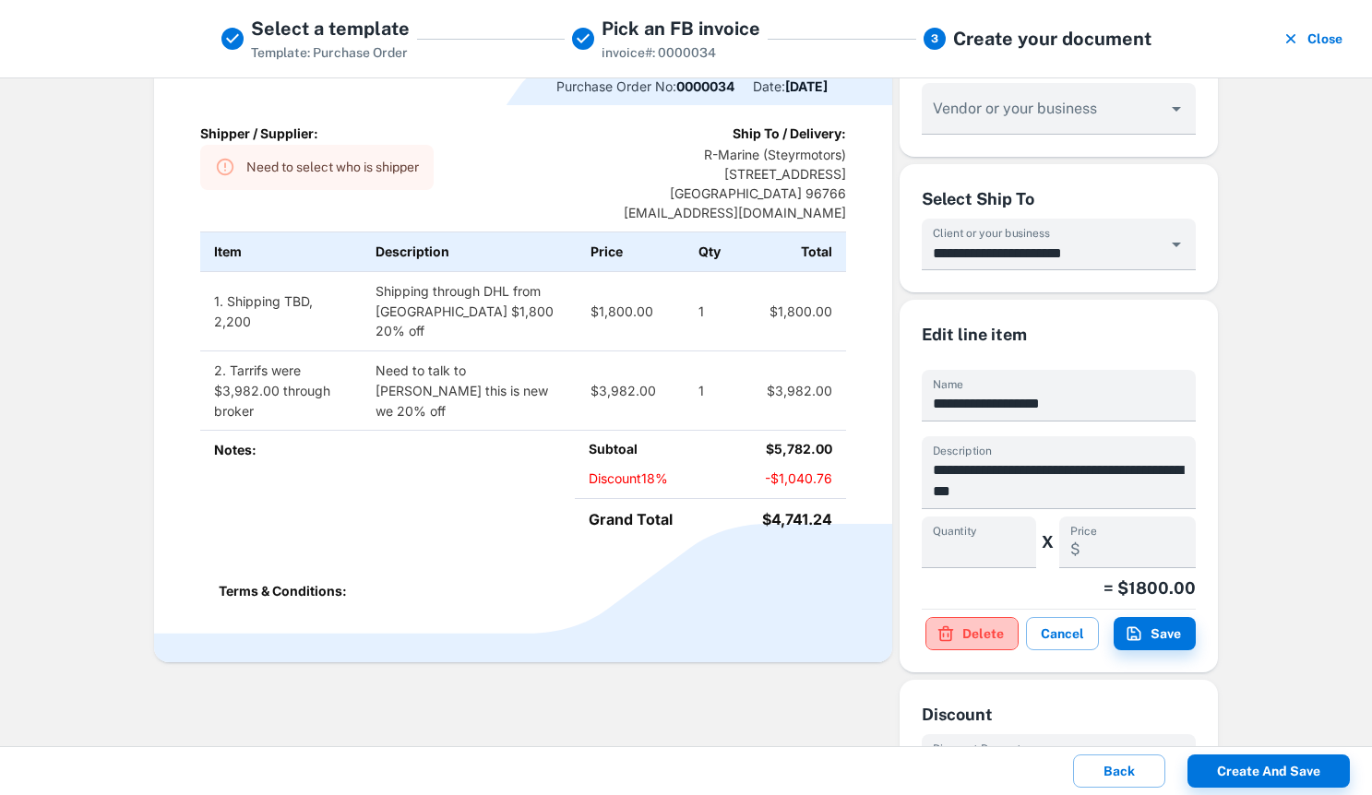
click at [981, 627] on button "Delete" at bounding box center [971, 633] width 93 height 33
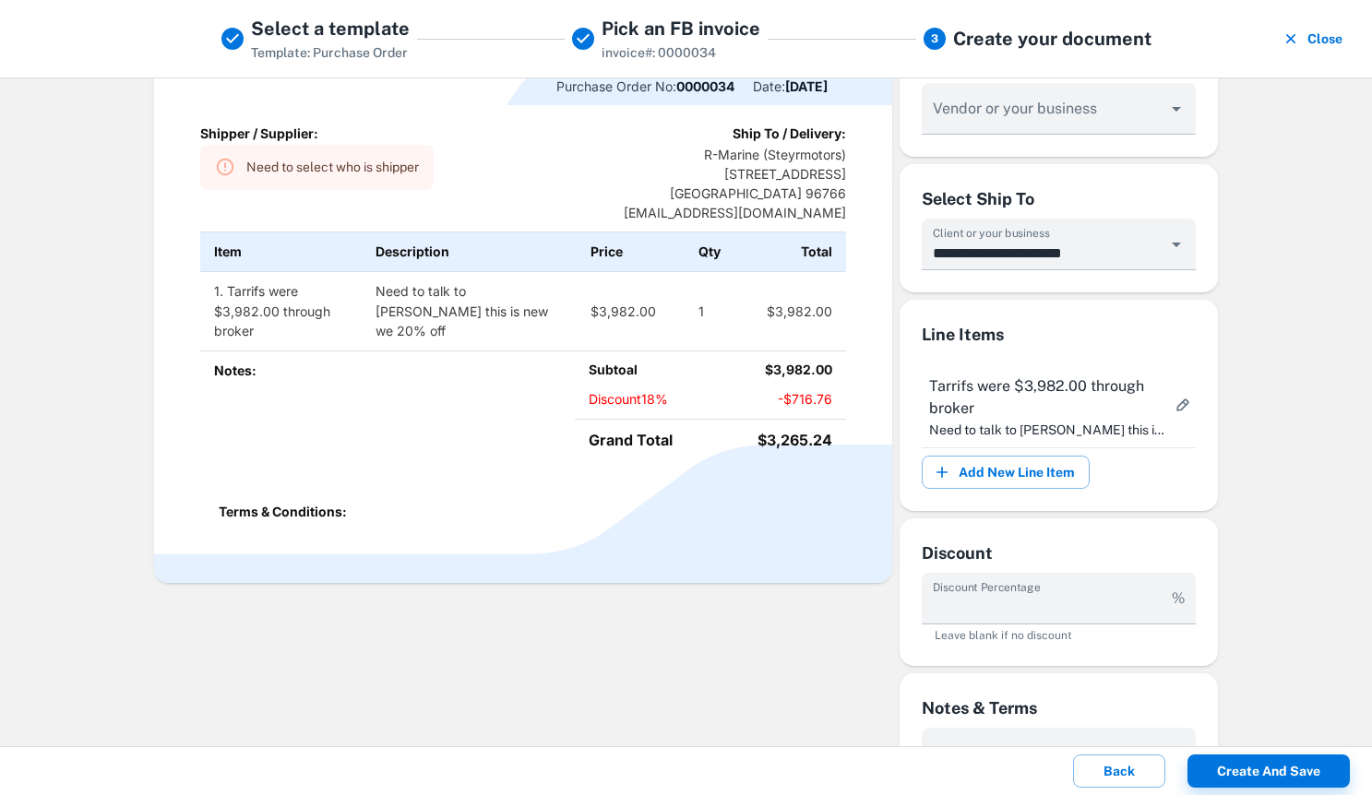
click at [1172, 396] on button "more" at bounding box center [1182, 404] width 33 height 33
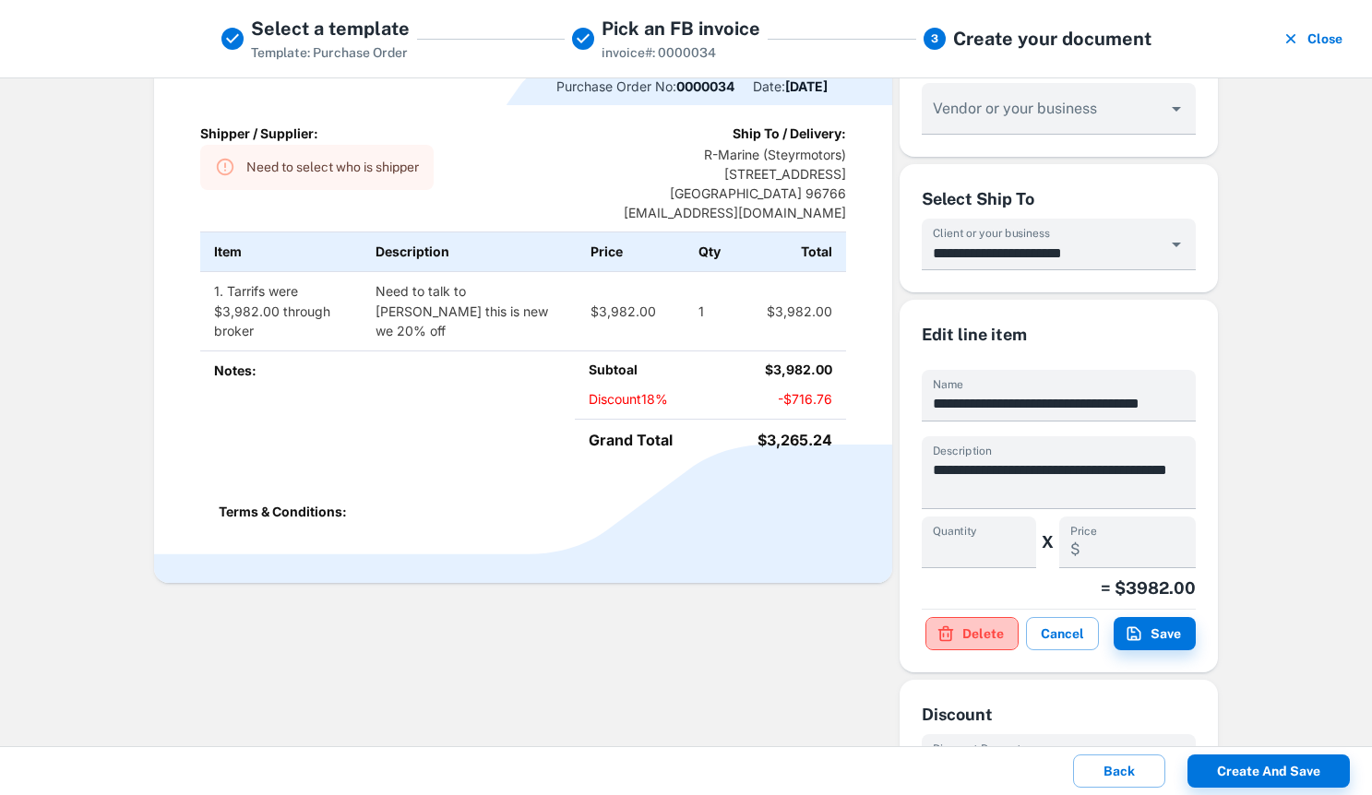
click at [983, 626] on button "Delete" at bounding box center [971, 633] width 93 height 33
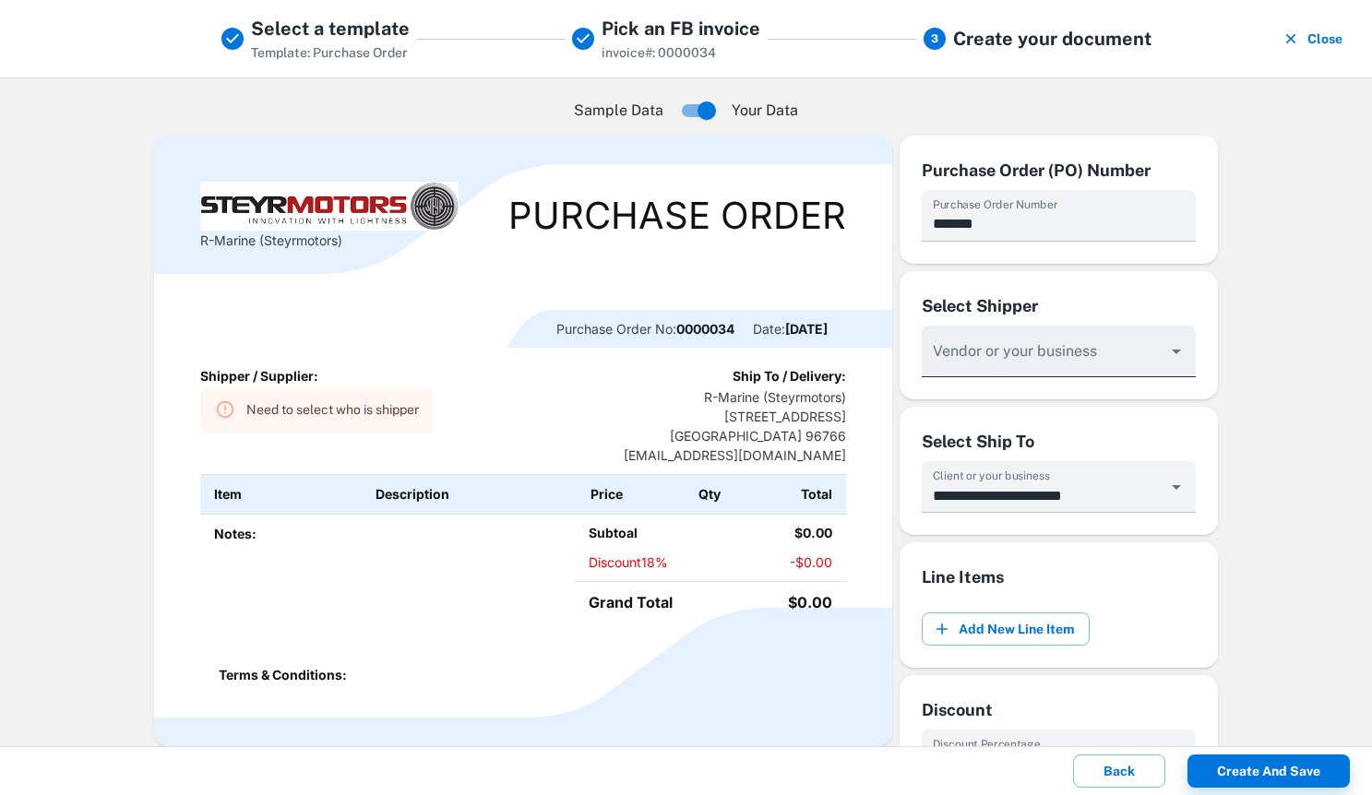
click at [1117, 341] on div at bounding box center [1058, 352] width 274 height 52
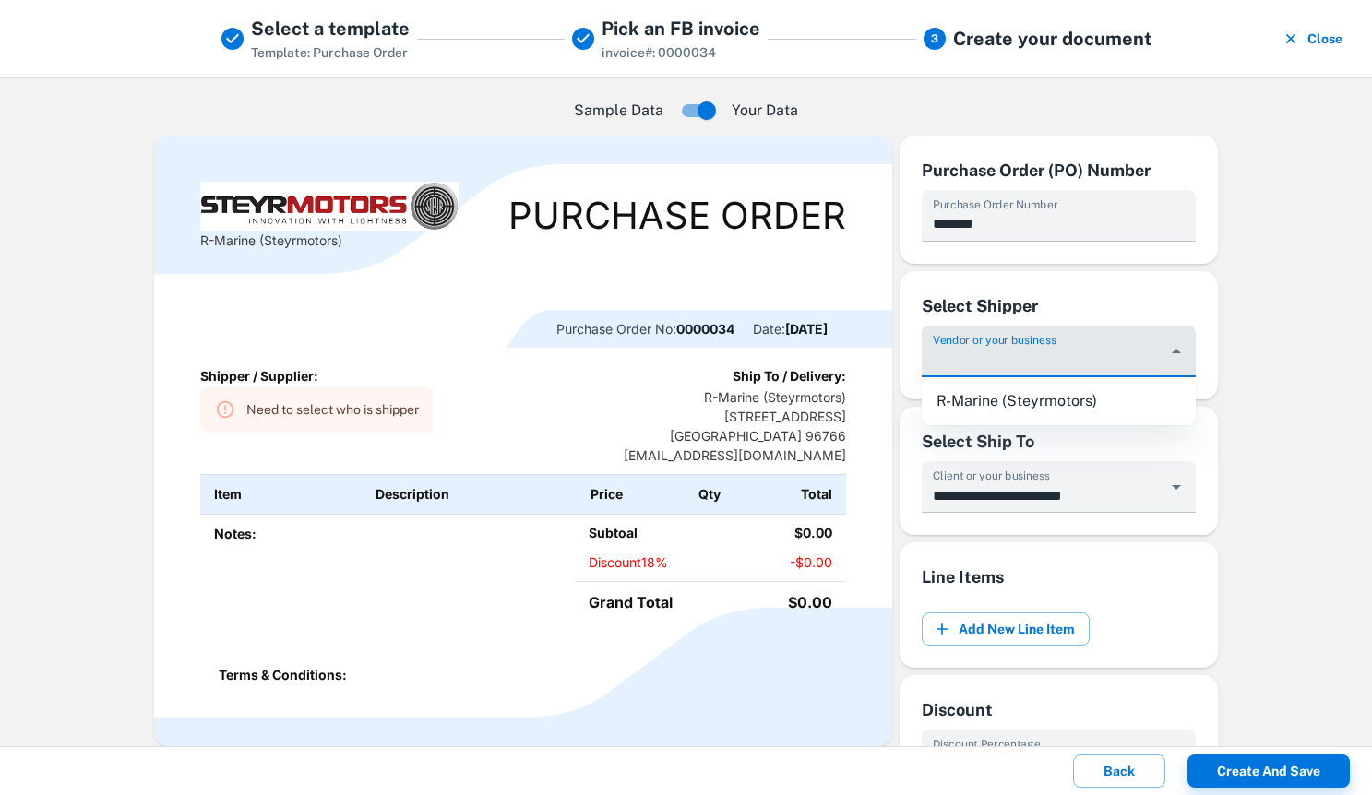
click at [1031, 370] on input "Vendor or your business" at bounding box center [1044, 360] width 231 height 34
click at [1041, 354] on input "Vendor or your business" at bounding box center [1044, 360] width 231 height 34
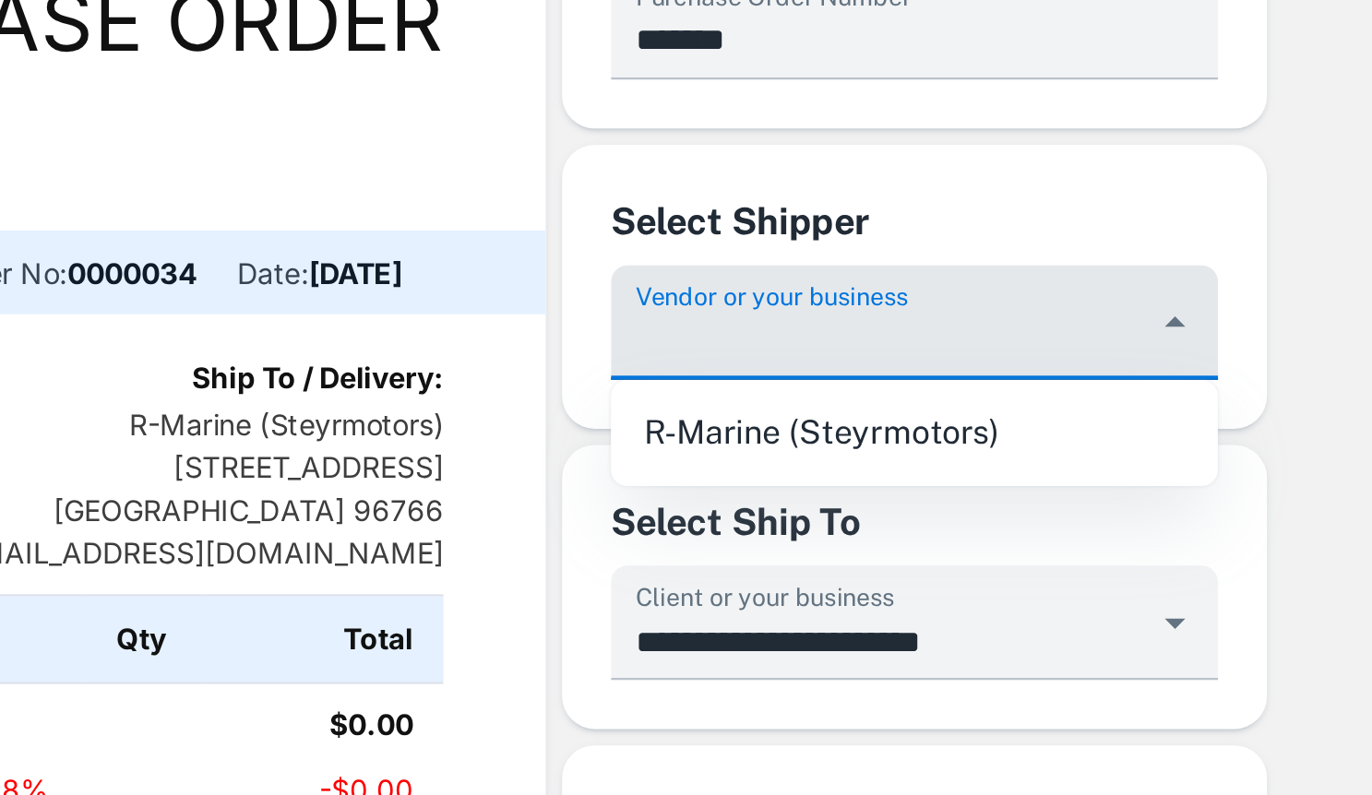
click at [1115, 360] on input "Vendor or your business" at bounding box center [1044, 360] width 231 height 34
click at [969, 363] on input "Vendor or your business" at bounding box center [1044, 360] width 231 height 34
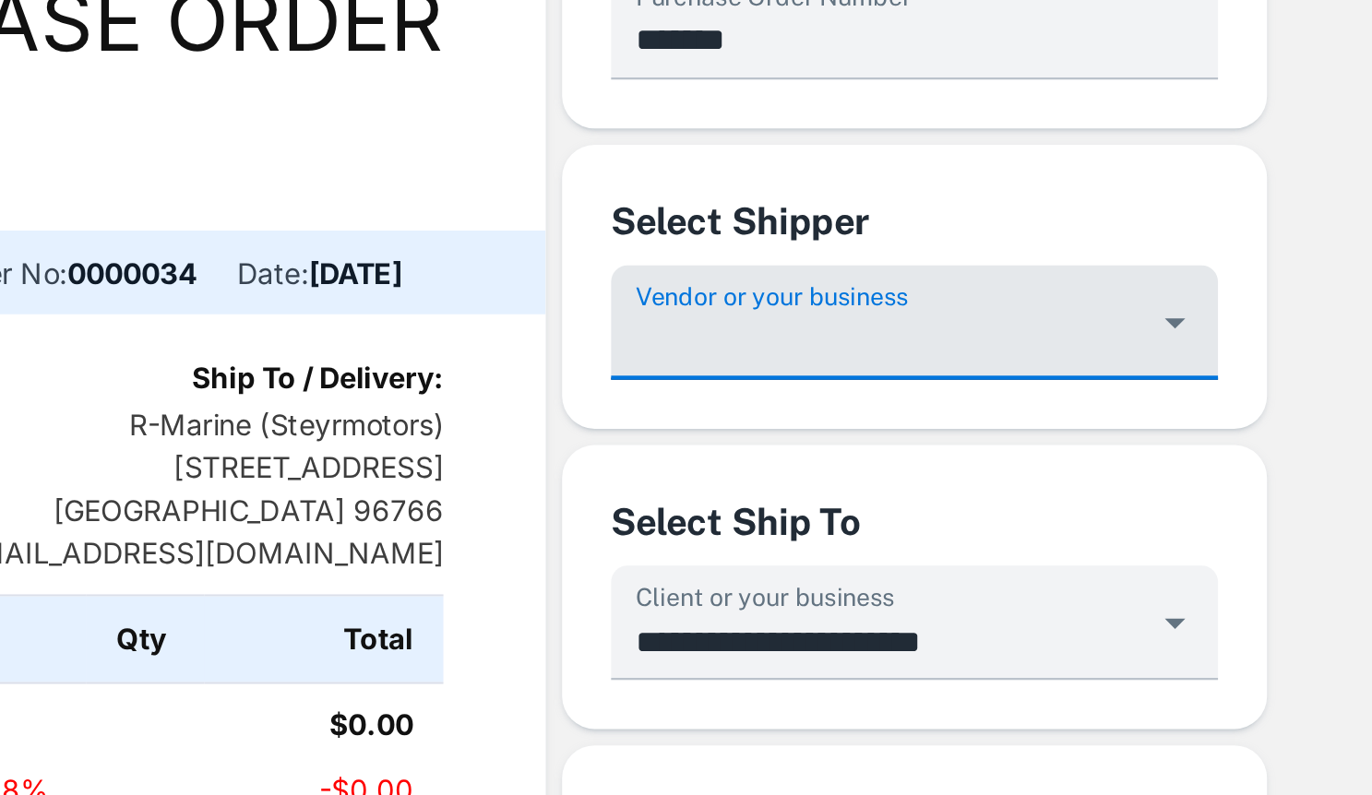
click at [1175, 351] on icon "Open" at bounding box center [1175, 352] width 9 height 5
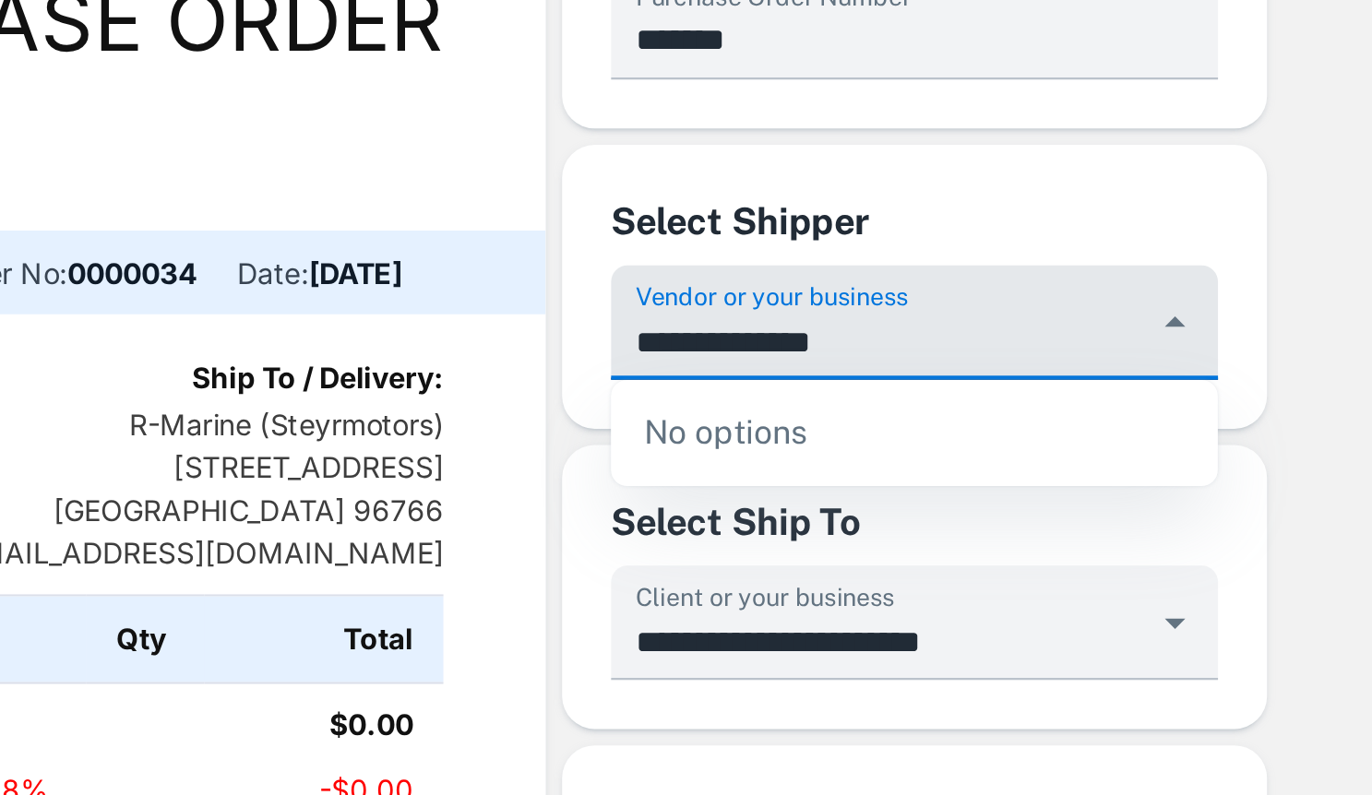
scroll to position [24, 0]
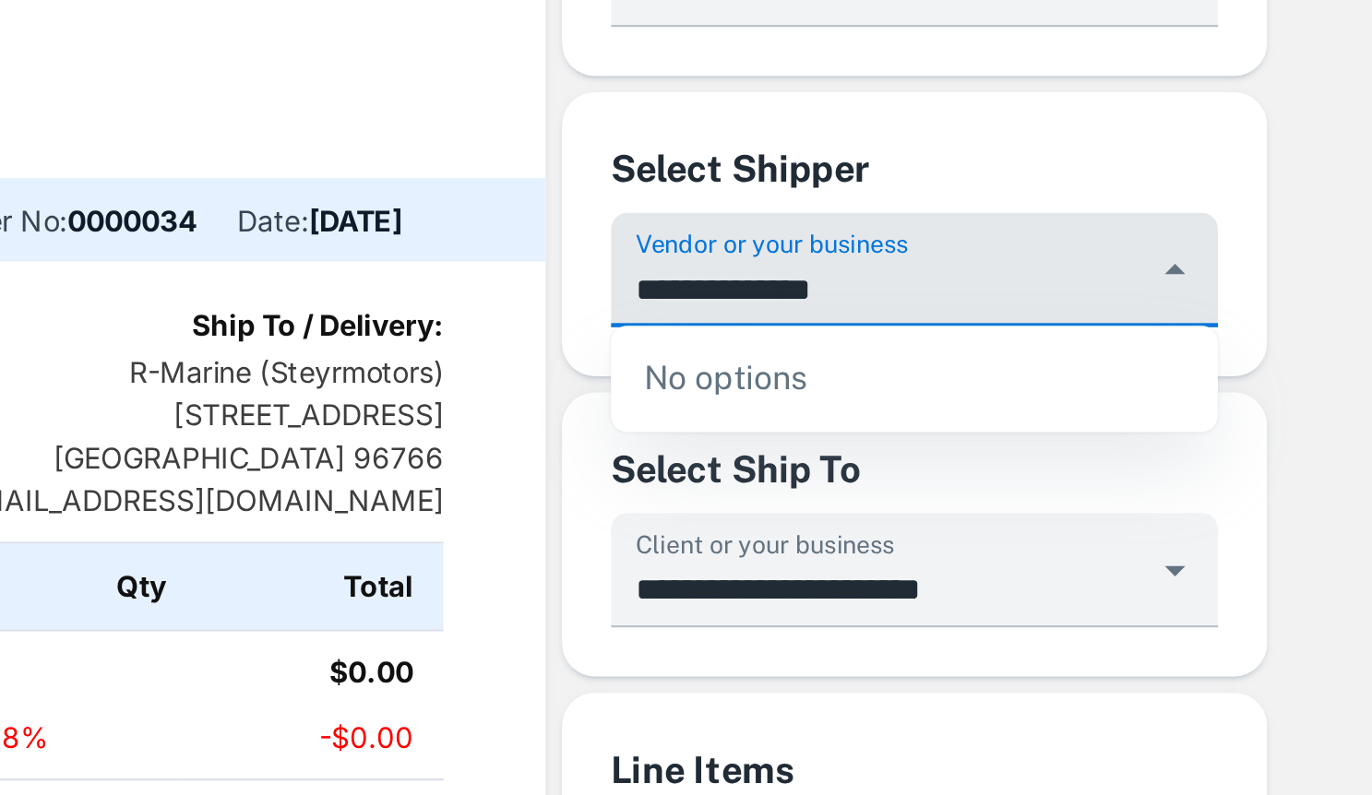
click at [1055, 363] on div "No options" at bounding box center [1058, 377] width 274 height 48
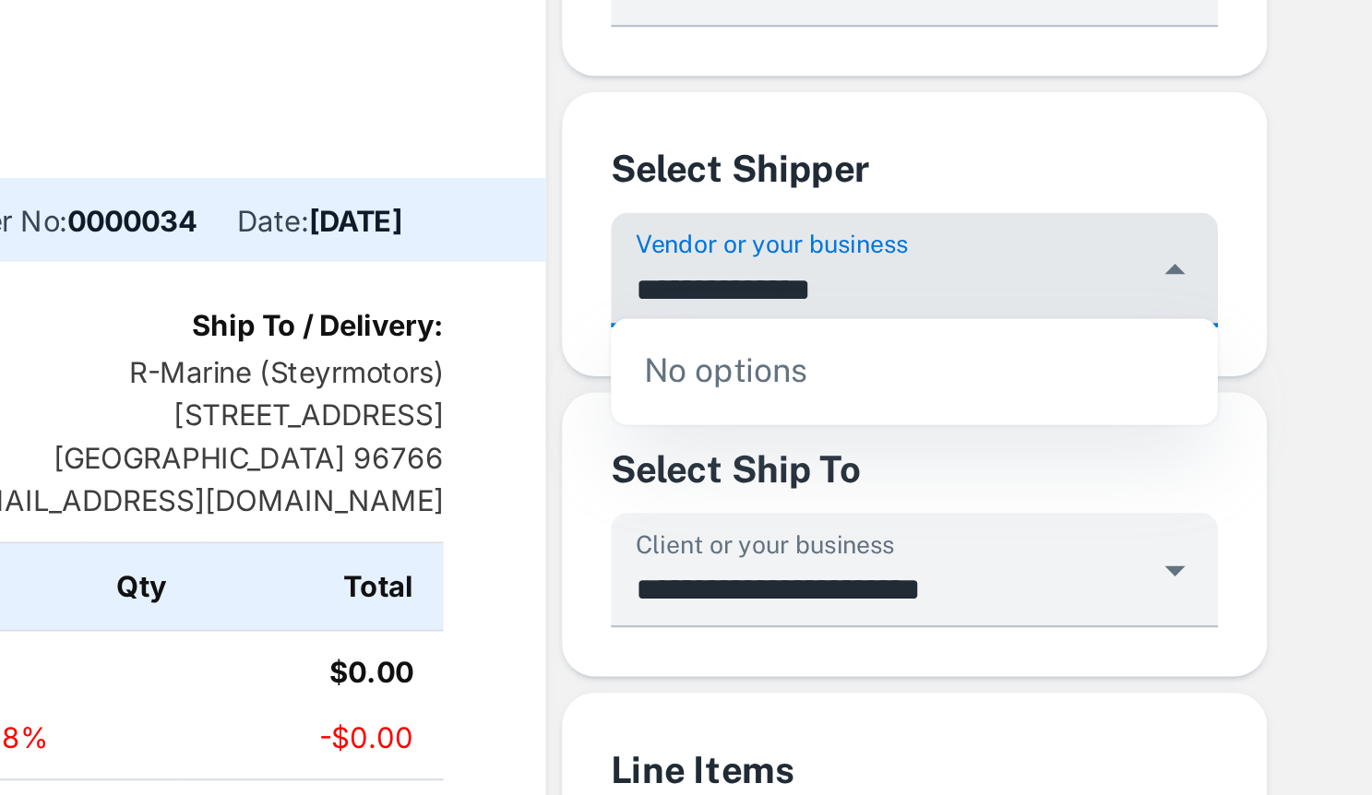
scroll to position [42, 0]
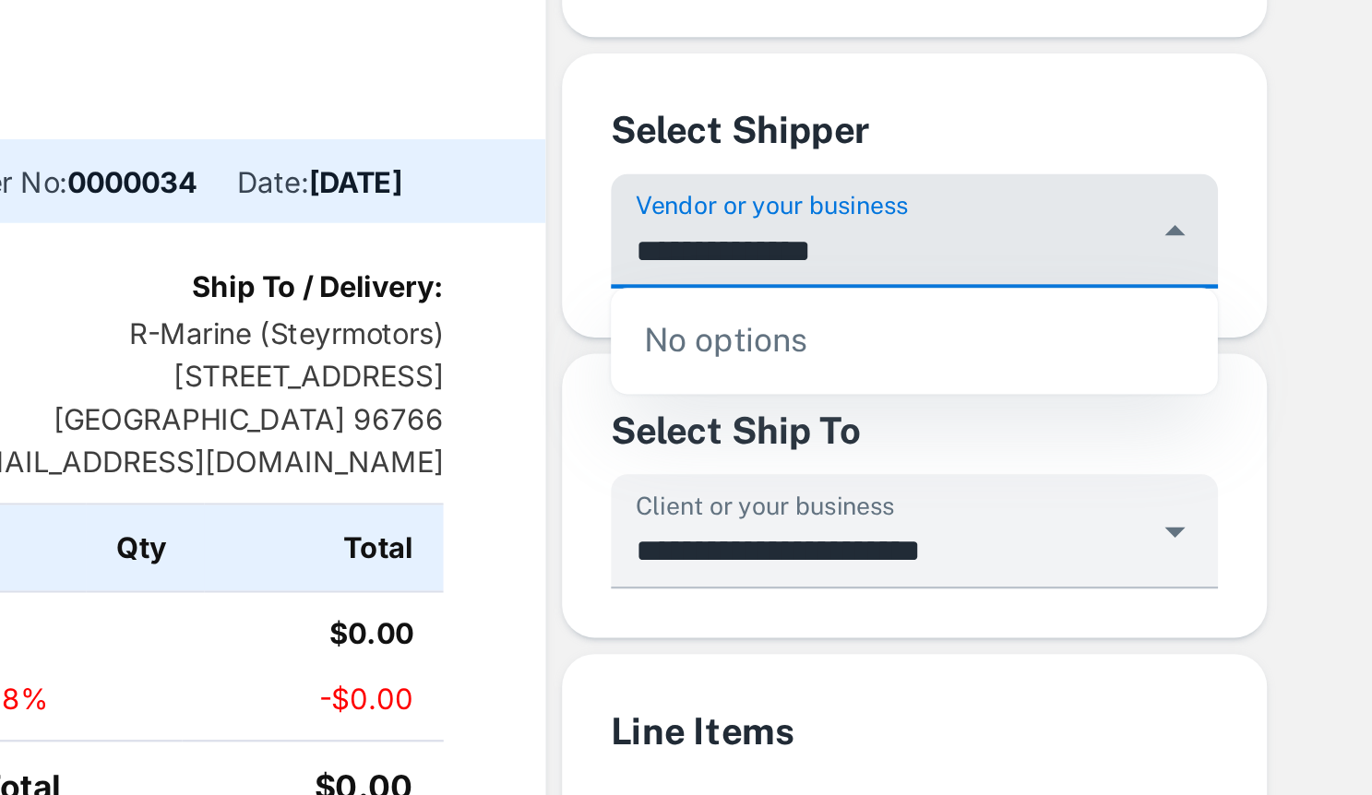
click at [1055, 364] on div "No options" at bounding box center [1058, 360] width 274 height 48
click at [1096, 302] on input "**********" at bounding box center [1044, 319] width 231 height 34
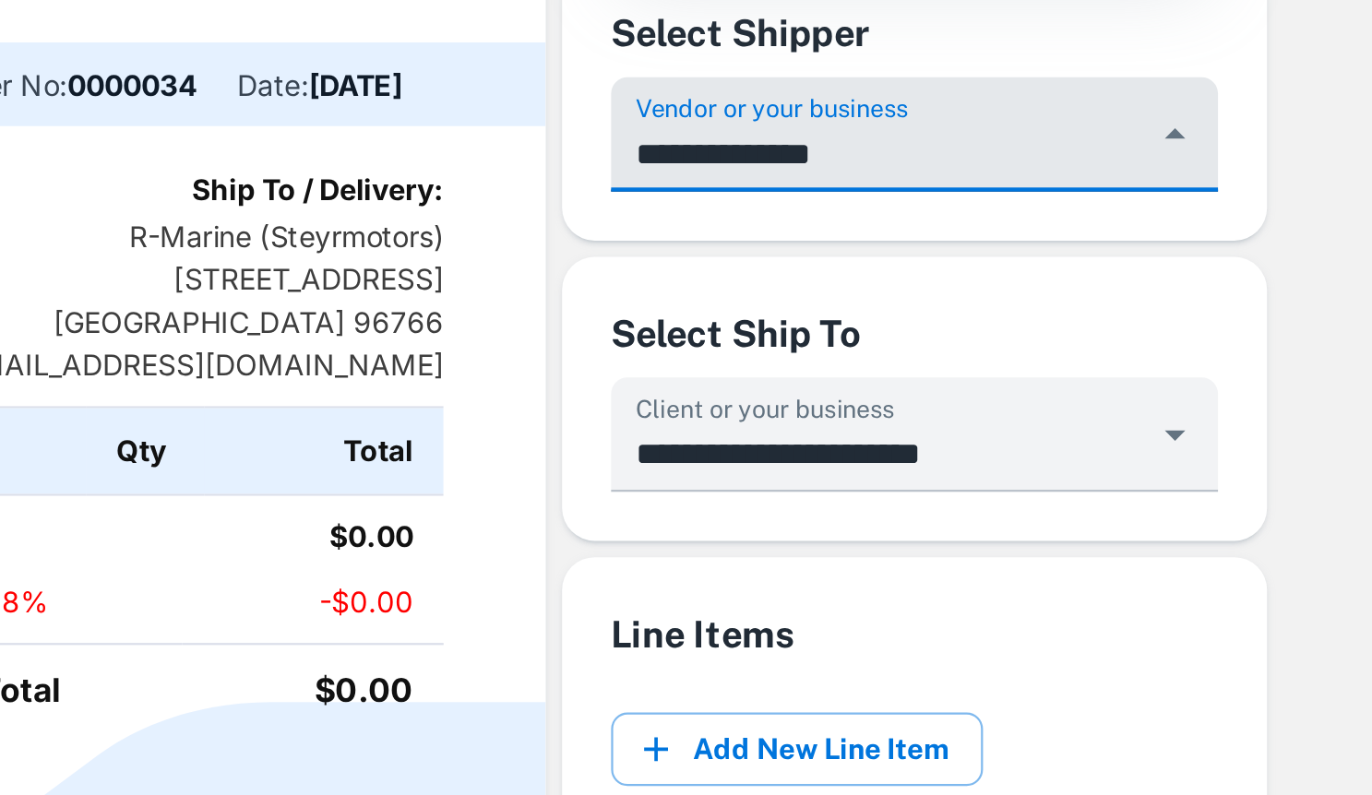
scroll to position [0, 0]
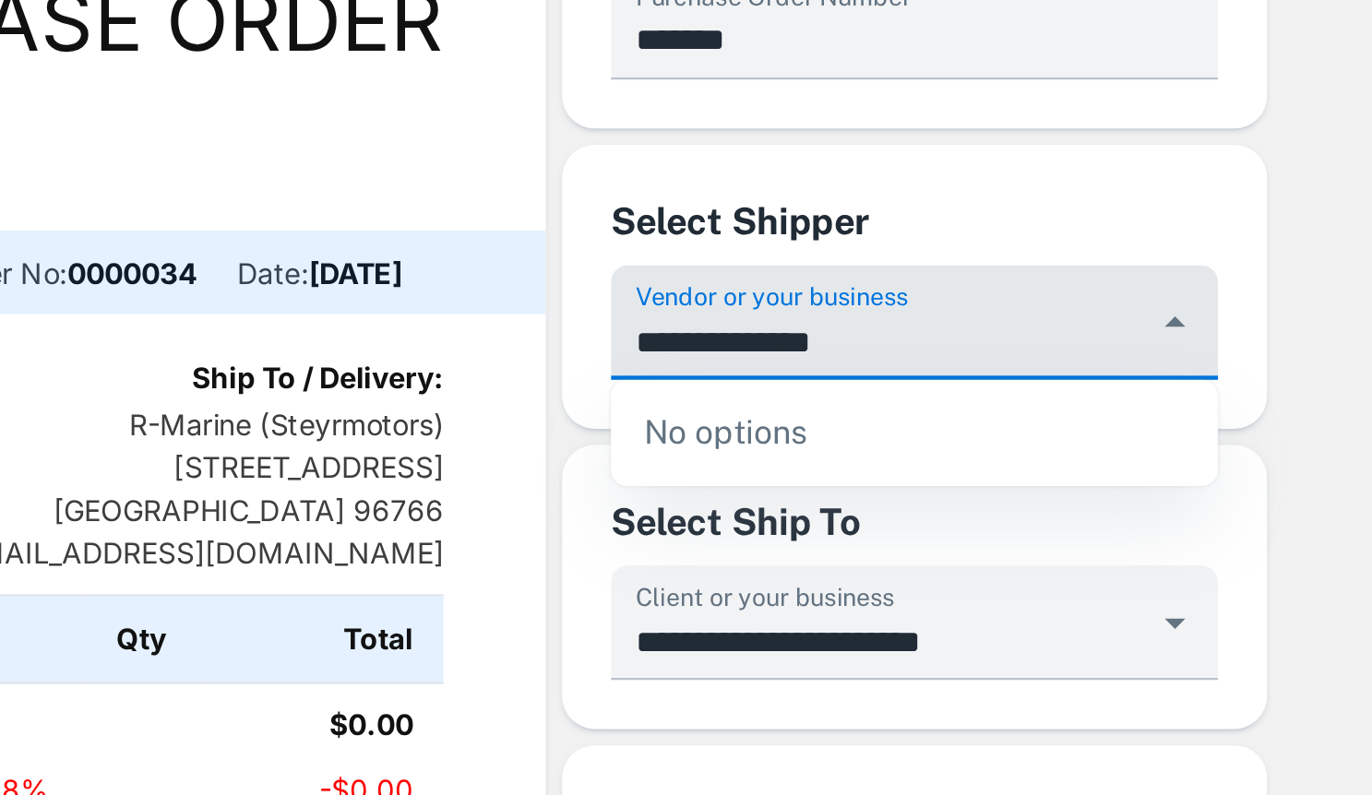
type input "**********"
click at [1145, 314] on div "Select Shipper" at bounding box center [1058, 305] width 274 height 25
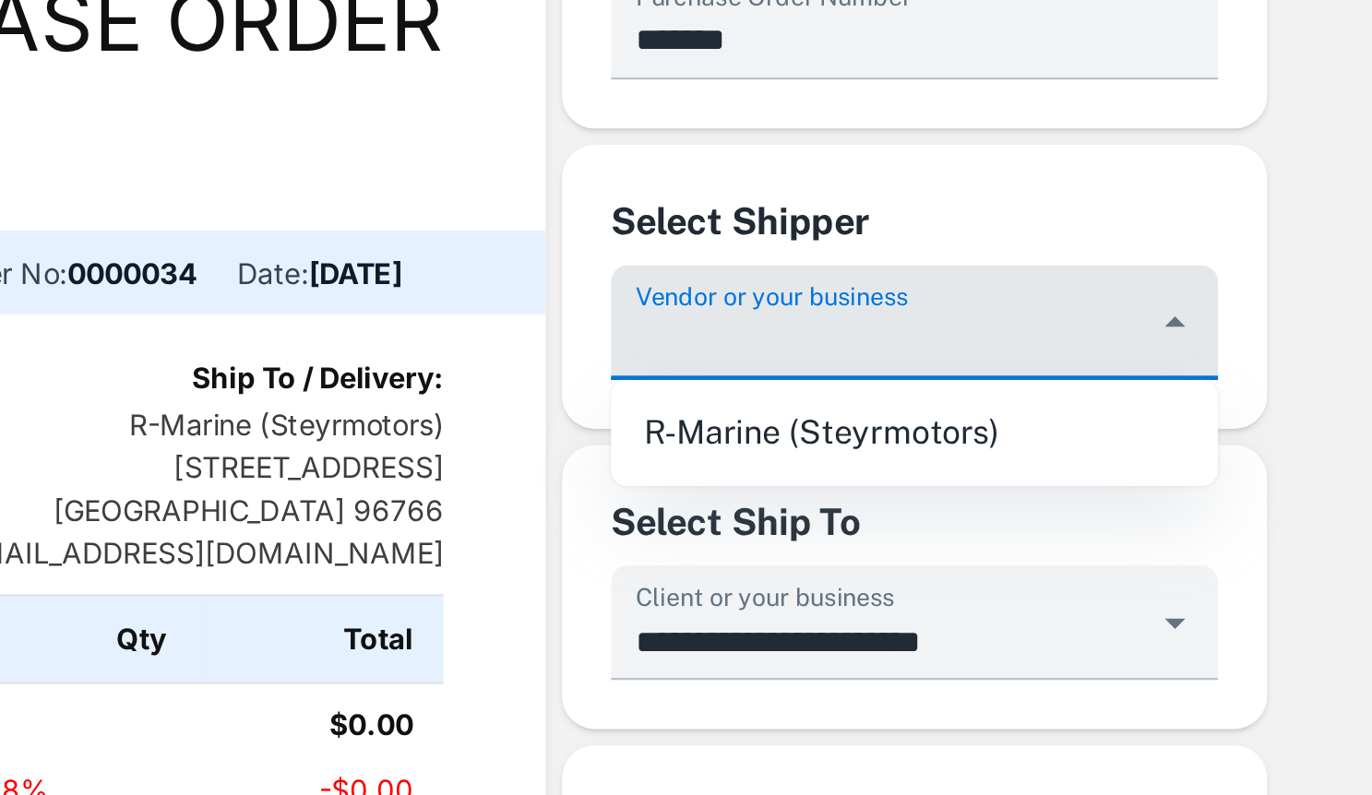
click at [1064, 347] on div "Vendor or your business" at bounding box center [1058, 352] width 274 height 52
